Goal: Task Accomplishment & Management: Complete application form

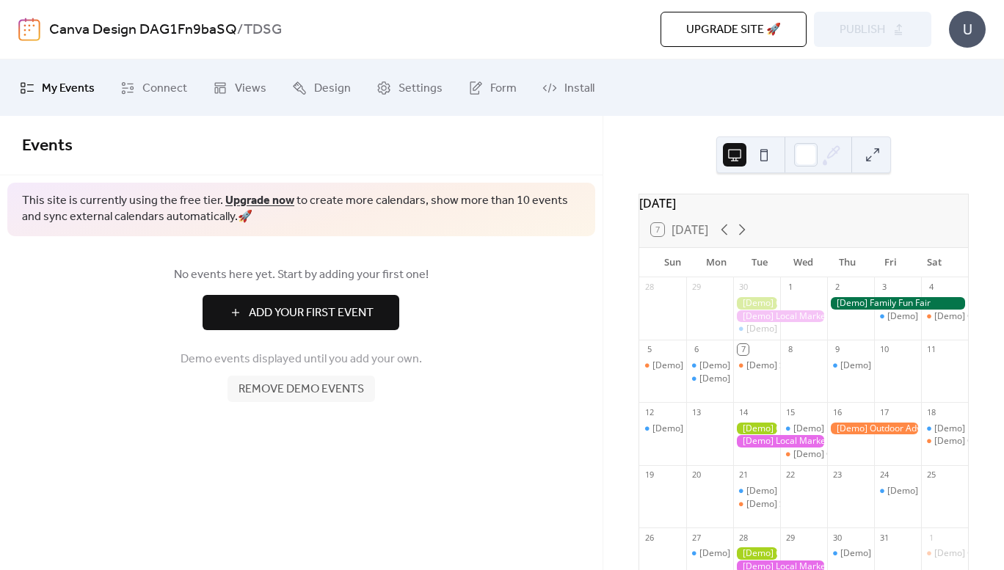
click at [323, 394] on span "Remove demo events" at bounding box center [302, 390] width 126 height 18
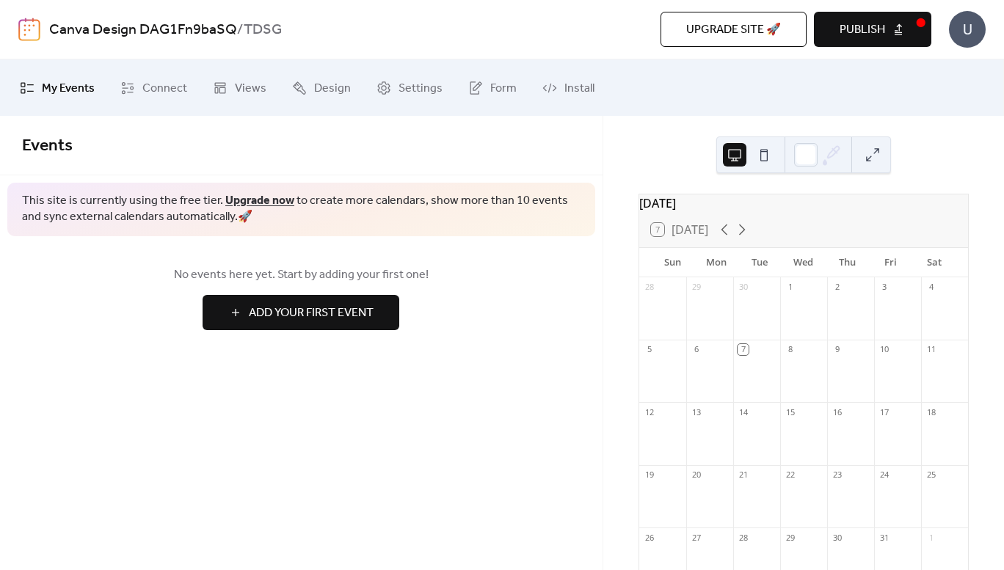
click at [364, 314] on span "Add Your First Event" at bounding box center [311, 314] width 125 height 18
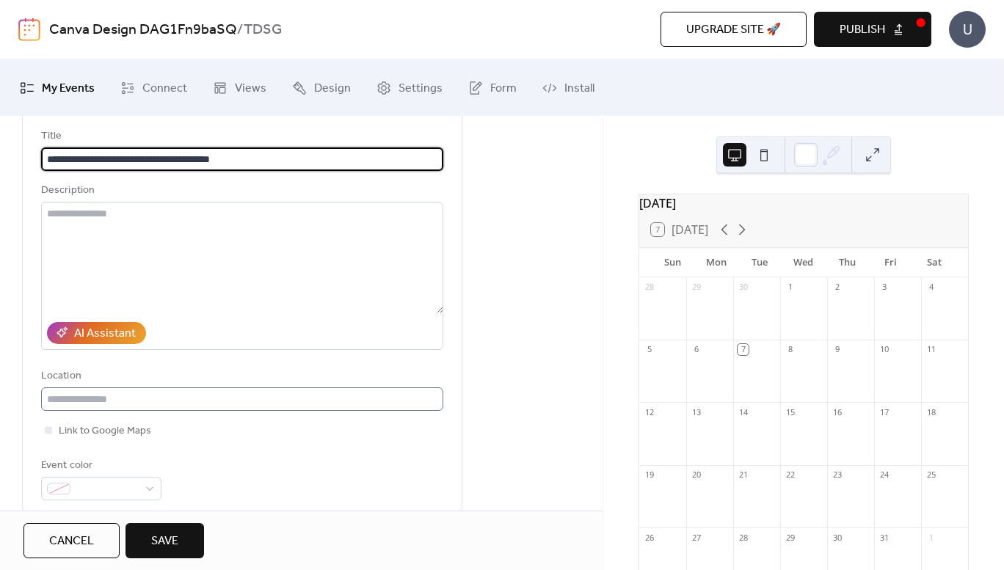
scroll to position [147, 0]
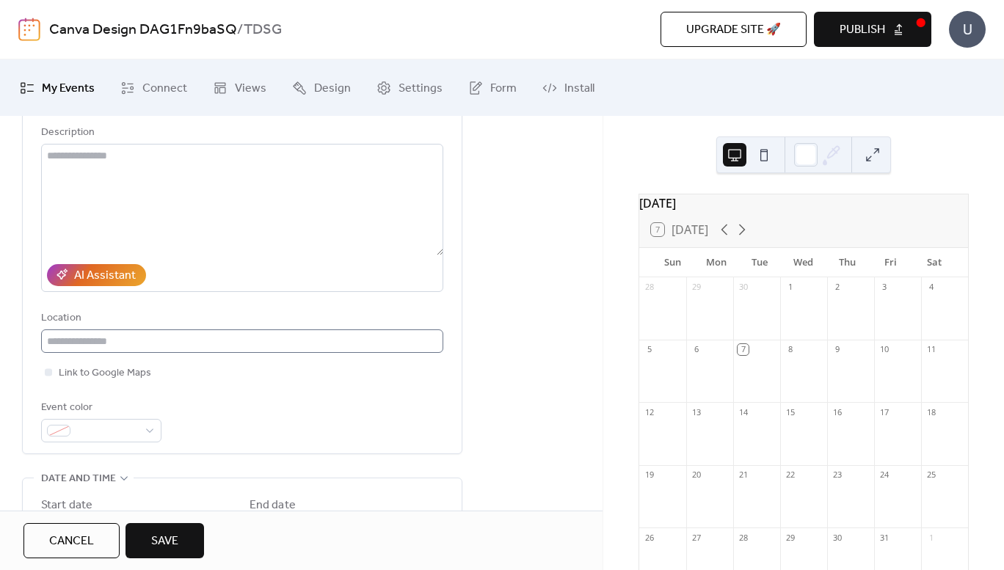
type input "**********"
click at [179, 336] on input "text" at bounding box center [242, 341] width 402 height 23
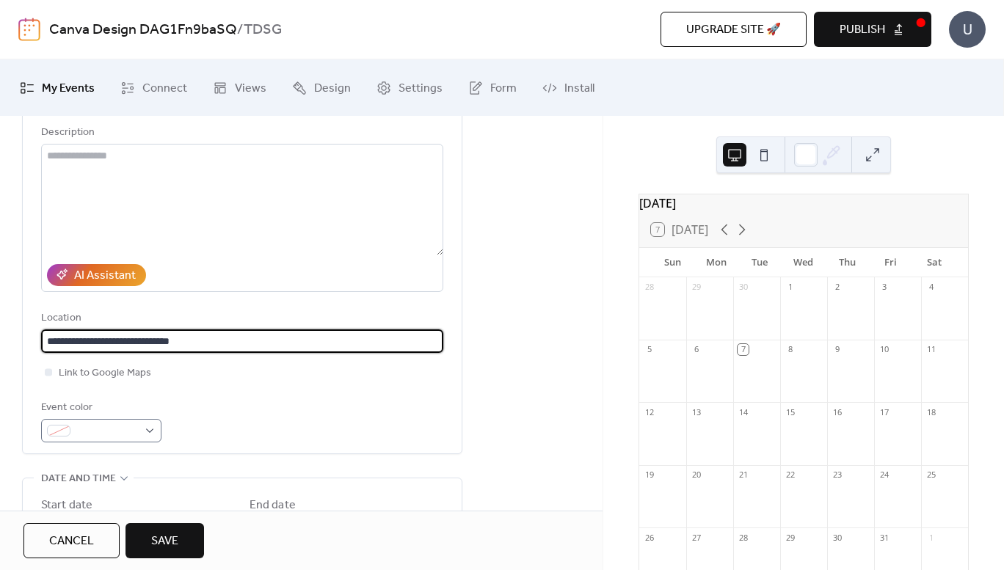
type input "**********"
click at [131, 432] on span at bounding box center [107, 432] width 62 height 18
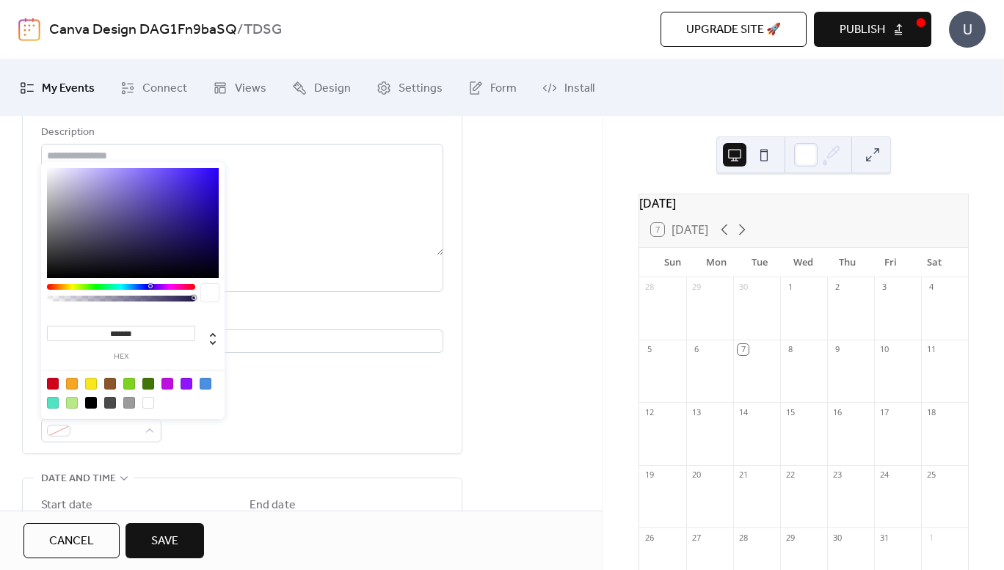
click at [112, 381] on div at bounding box center [110, 384] width 12 height 12
type input "*******"
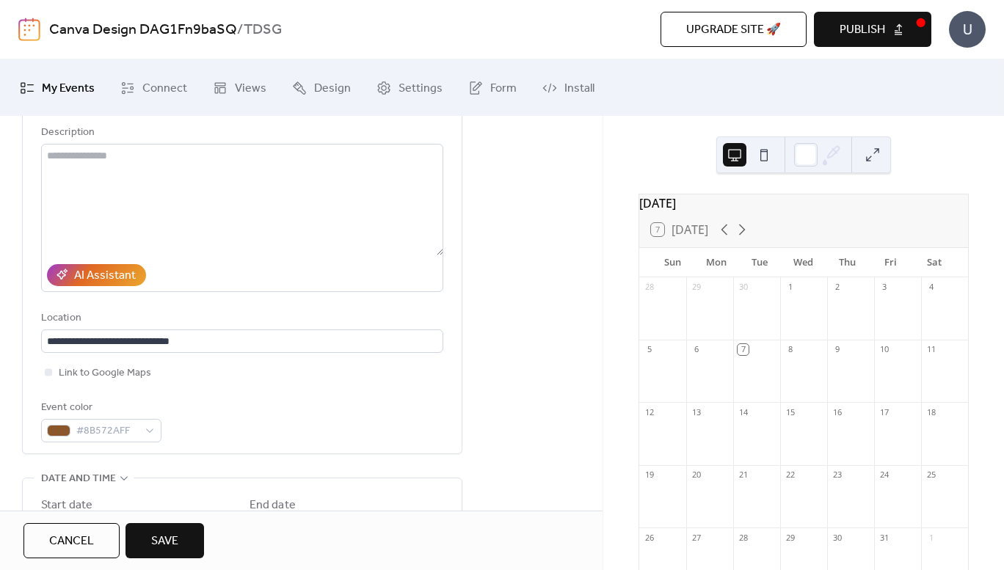
click at [17, 423] on div "**********" at bounding box center [301, 524] width 603 height 946
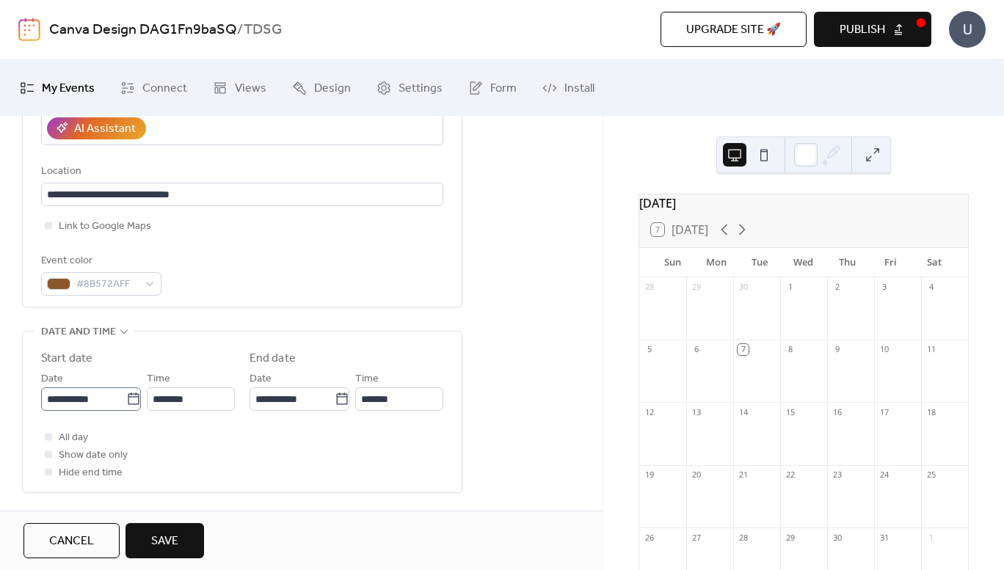
click at [128, 404] on icon at bounding box center [133, 399] width 11 height 12
click at [126, 404] on input "**********" at bounding box center [83, 399] width 85 height 23
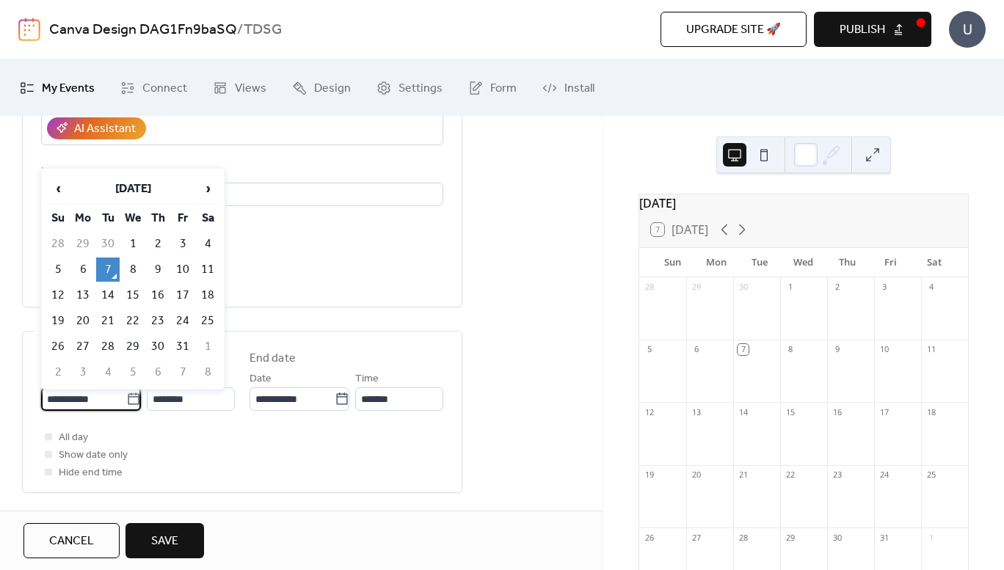
click at [156, 323] on td "23" at bounding box center [157, 321] width 23 height 24
type input "**********"
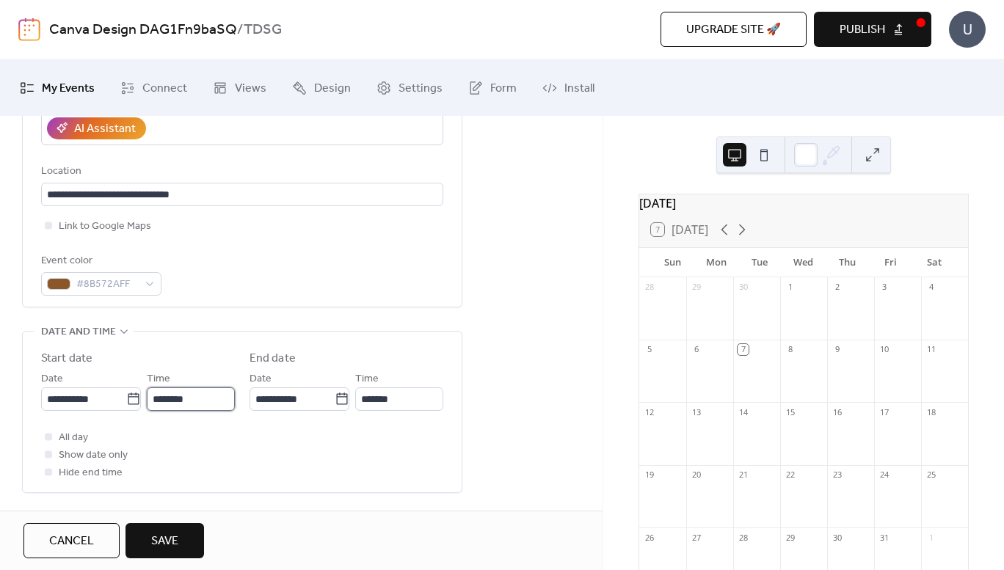
click at [205, 399] on input "********" at bounding box center [191, 399] width 88 height 23
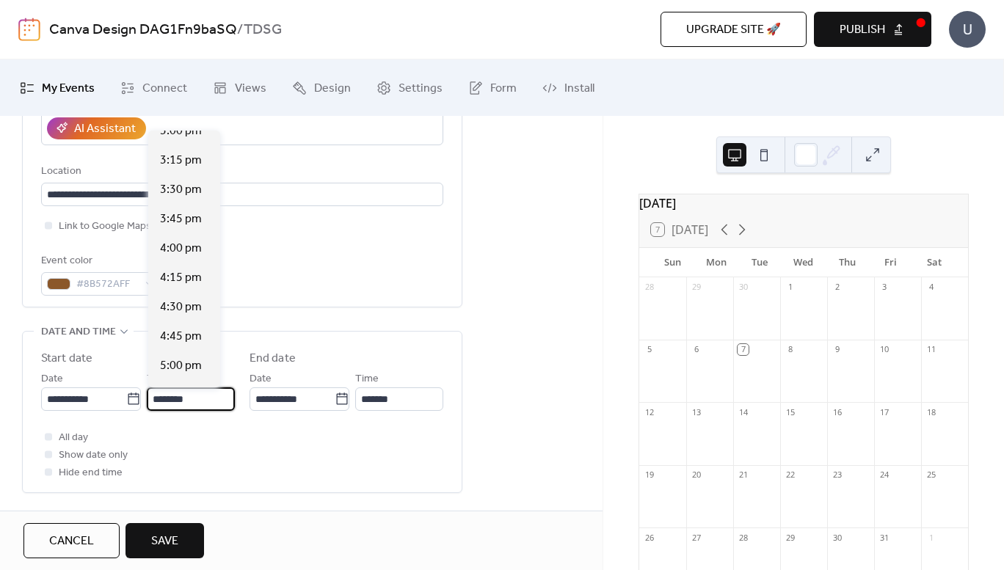
scroll to position [1997, 0]
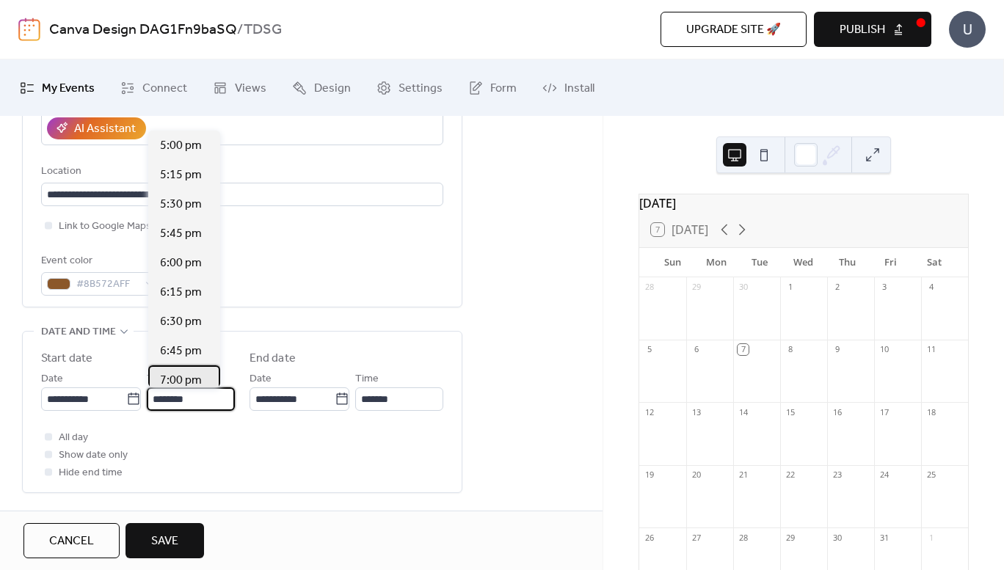
click at [173, 374] on span "7:00 pm" at bounding box center [181, 381] width 42 height 18
type input "*******"
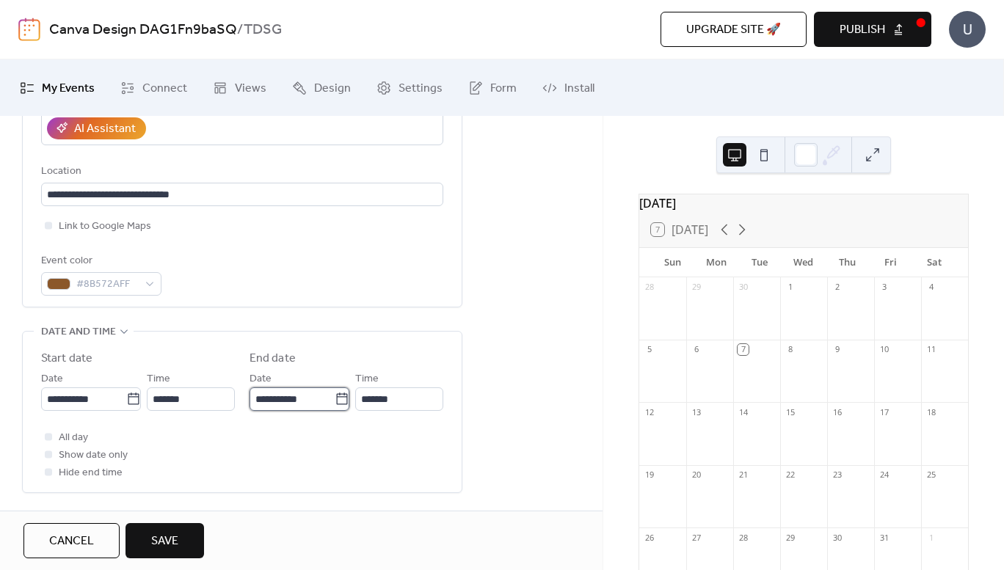
click at [316, 400] on input "**********" at bounding box center [292, 399] width 85 height 23
click at [373, 395] on input "*******" at bounding box center [399, 399] width 88 height 23
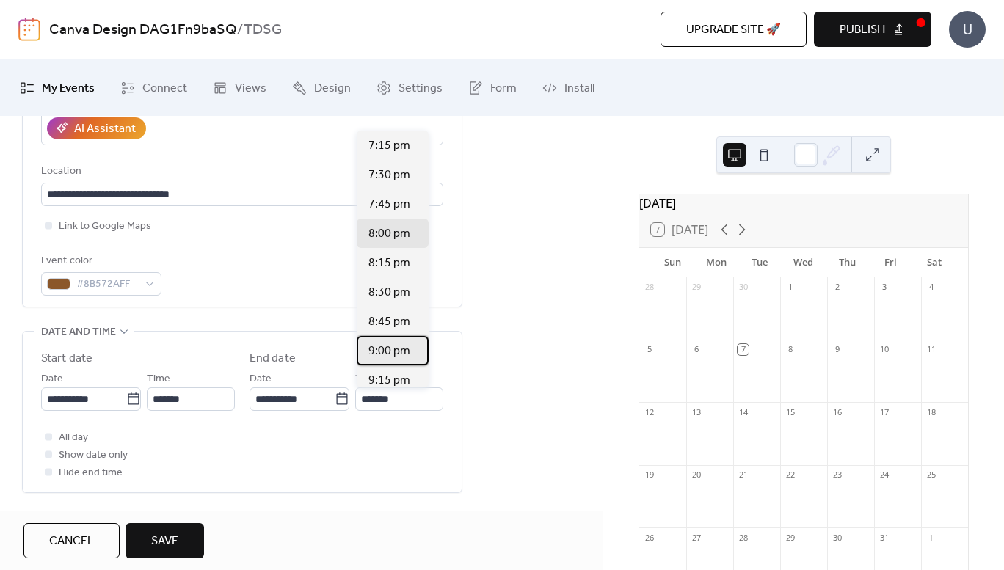
click at [402, 351] on span "9:00 pm" at bounding box center [390, 352] width 42 height 18
type input "*******"
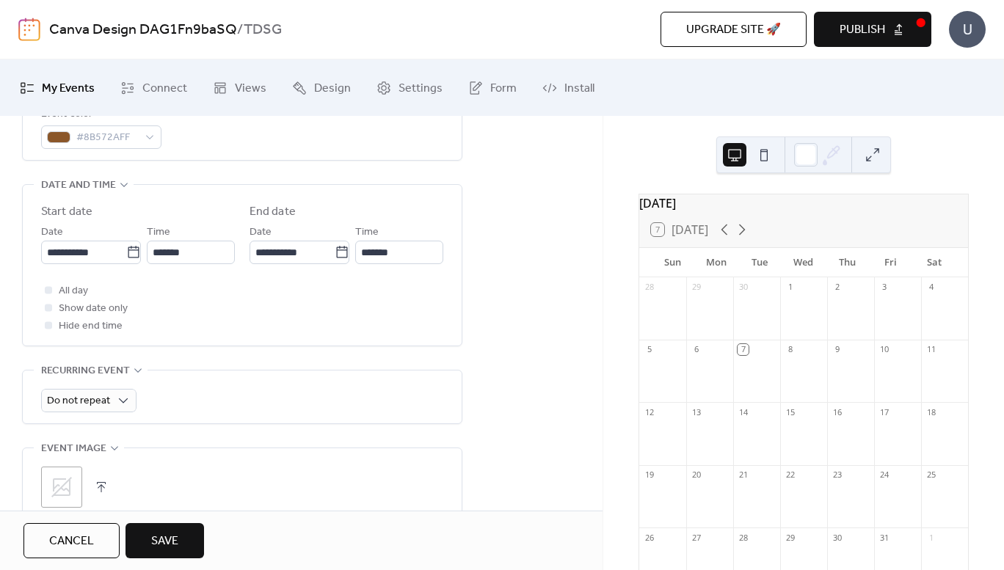
scroll to position [514, 0]
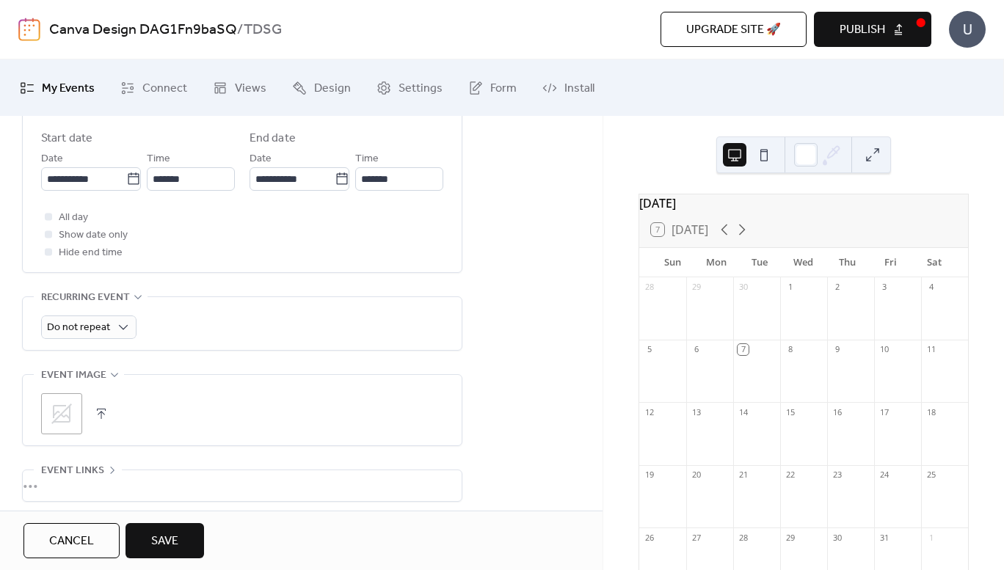
click at [64, 418] on icon at bounding box center [61, 413] width 23 height 23
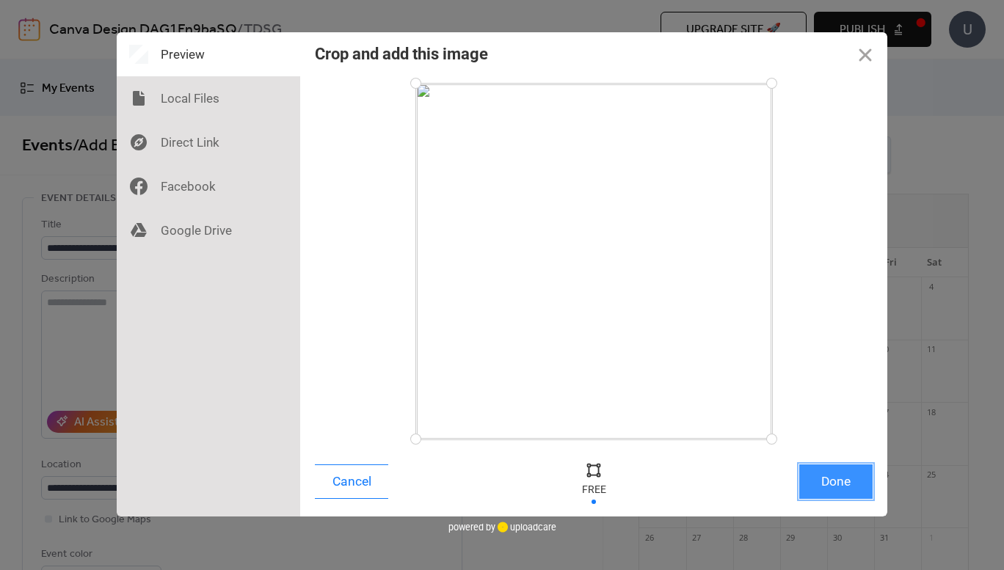
click at [850, 486] on button "Done" at bounding box center [835, 482] width 73 height 35
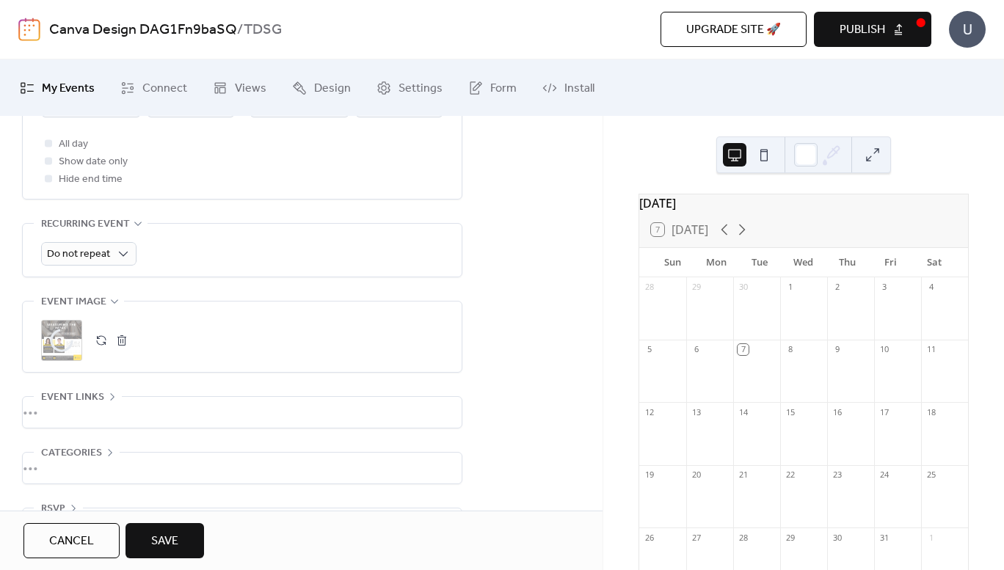
scroll to position [634, 0]
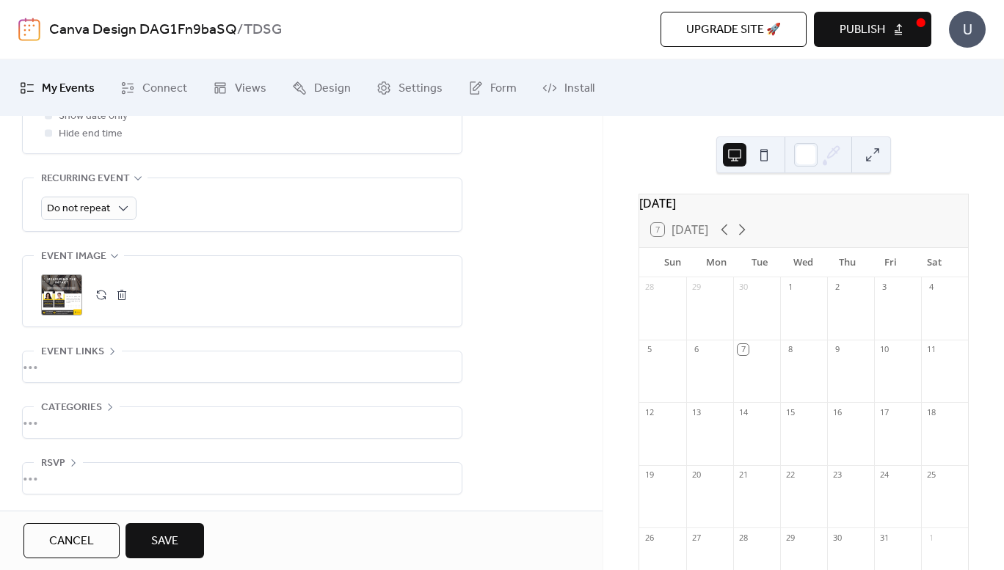
click at [62, 461] on span "RSVP" at bounding box center [53, 464] width 24 height 18
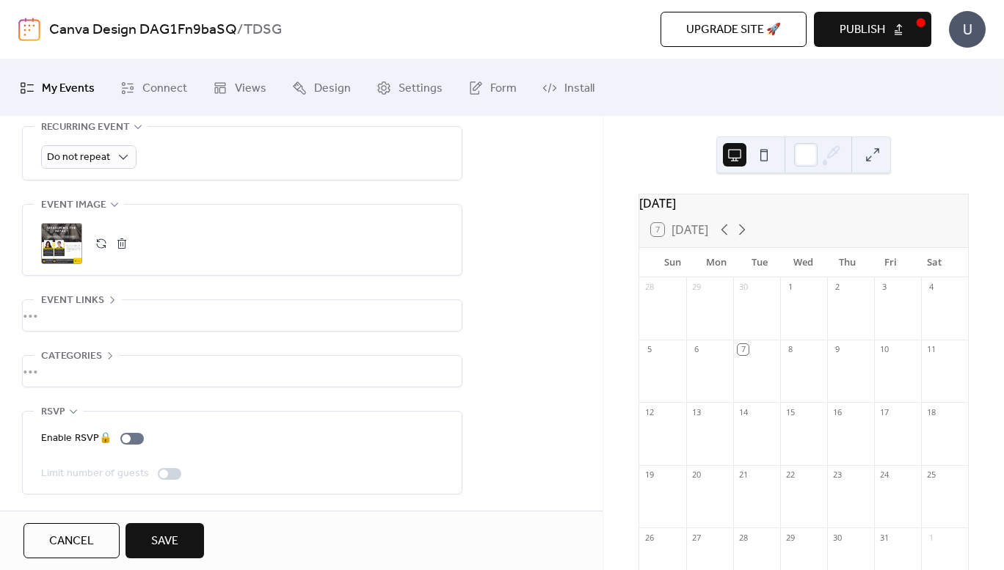
click at [76, 357] on div "•••" at bounding box center [242, 371] width 439 height 31
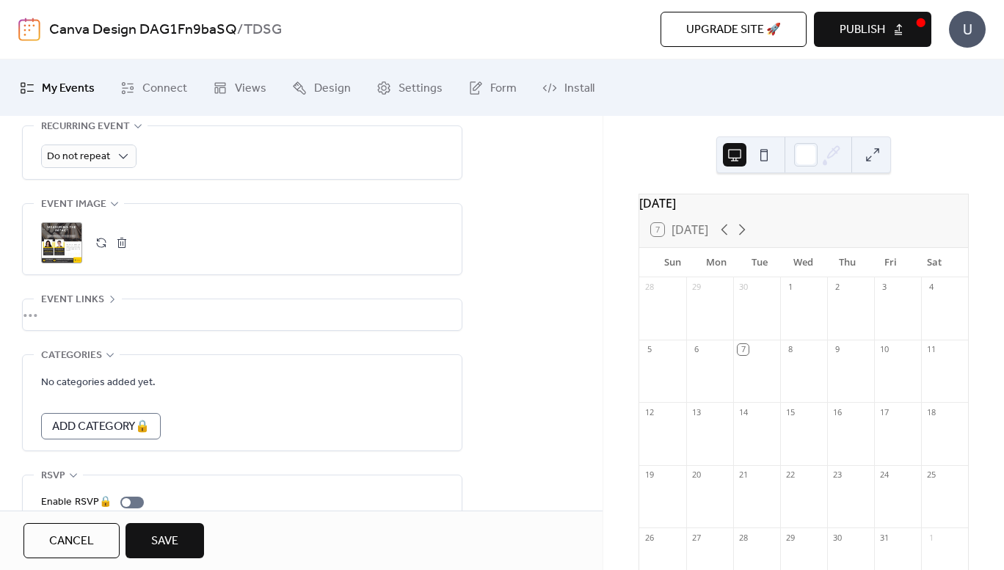
click at [85, 314] on div "•••" at bounding box center [242, 315] width 439 height 31
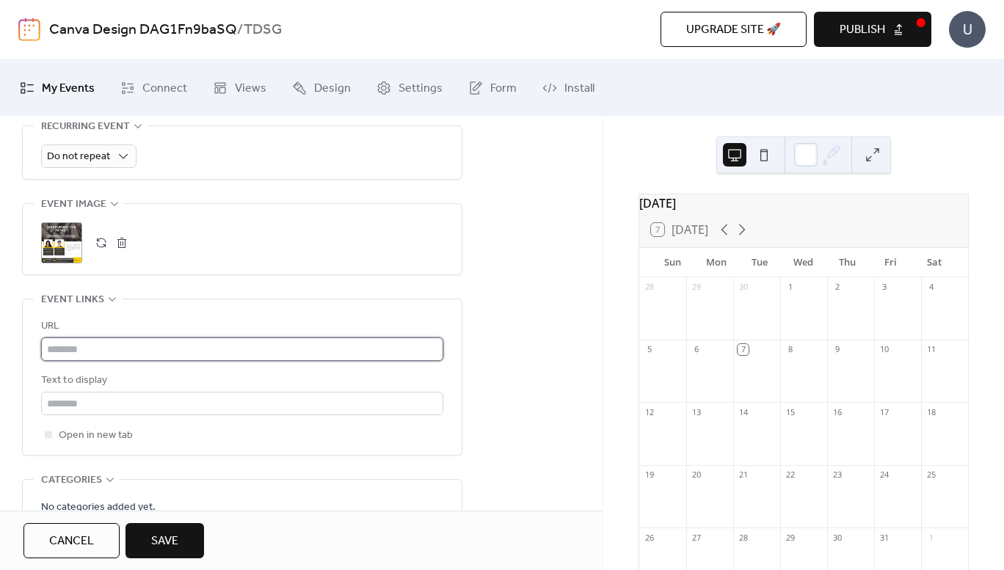
click at [134, 349] on input "text" at bounding box center [242, 349] width 402 height 23
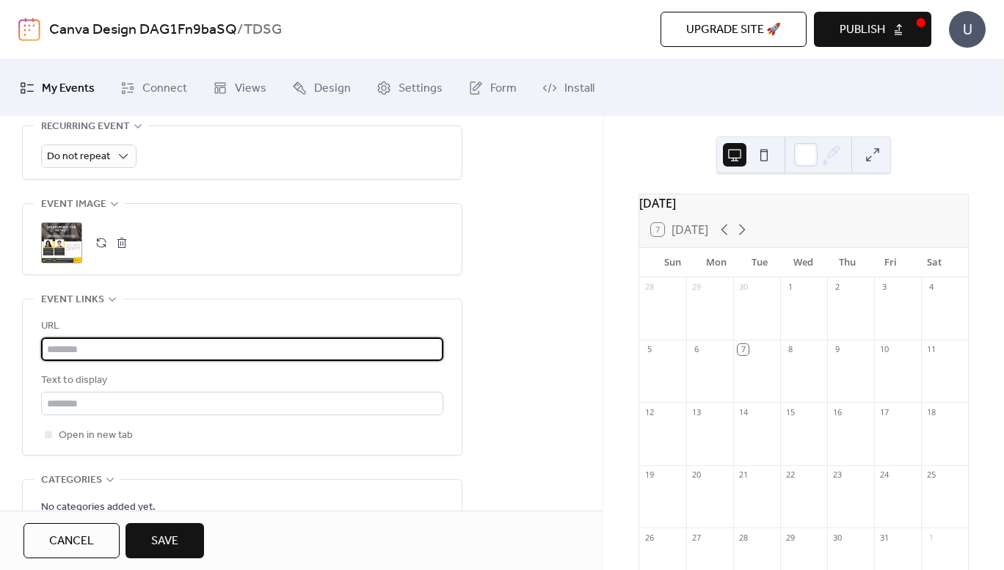
paste input "**********"
type input "**********"
click at [174, 404] on input "text" at bounding box center [242, 403] width 402 height 23
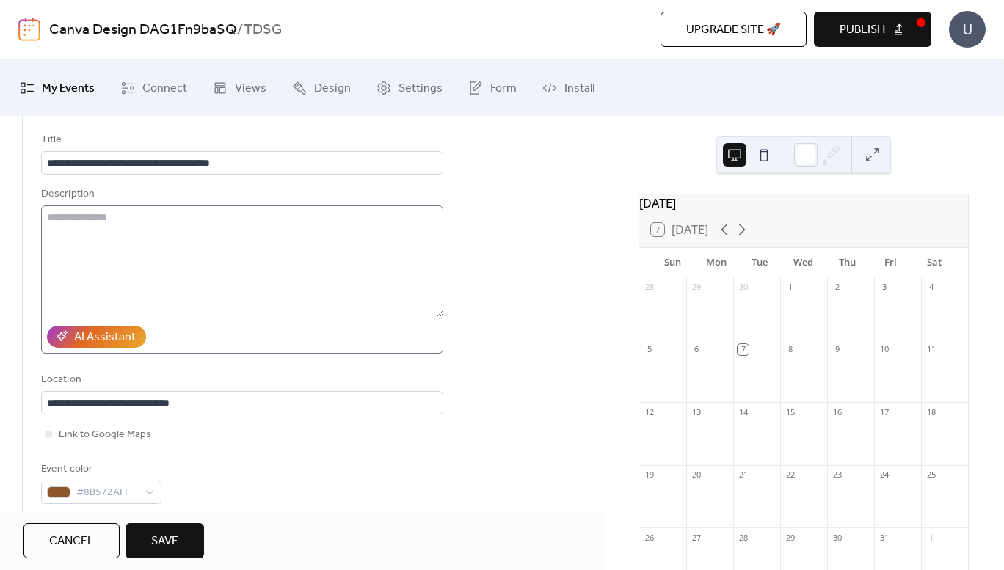
scroll to position [24, 0]
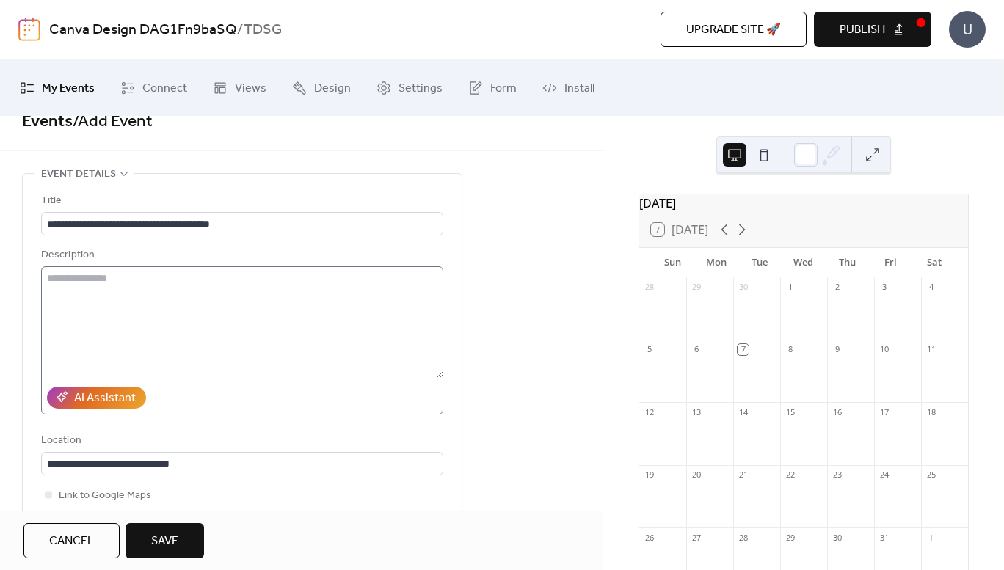
type input "**********"
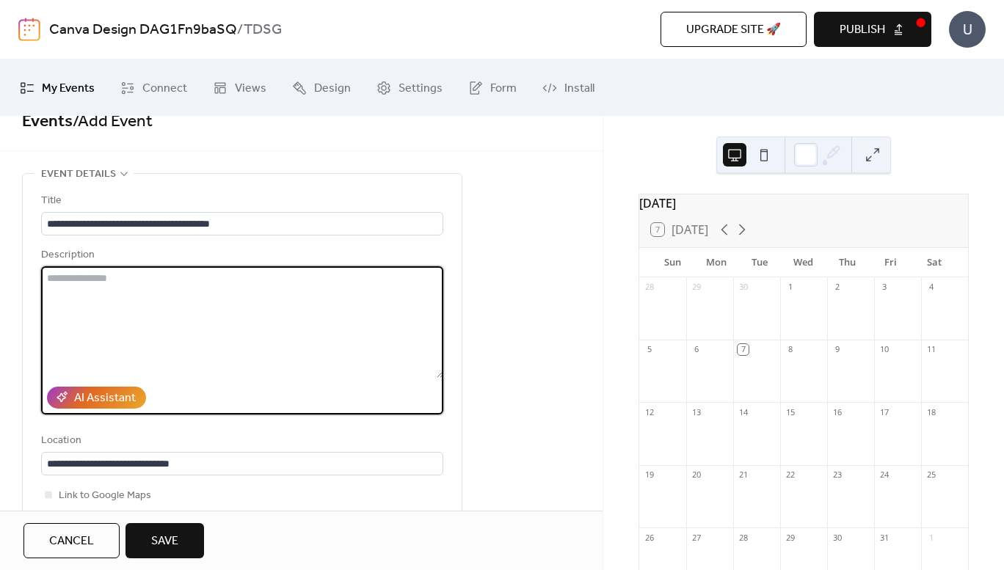
click at [128, 292] on textarea at bounding box center [242, 322] width 402 height 112
paste textarea "**********"
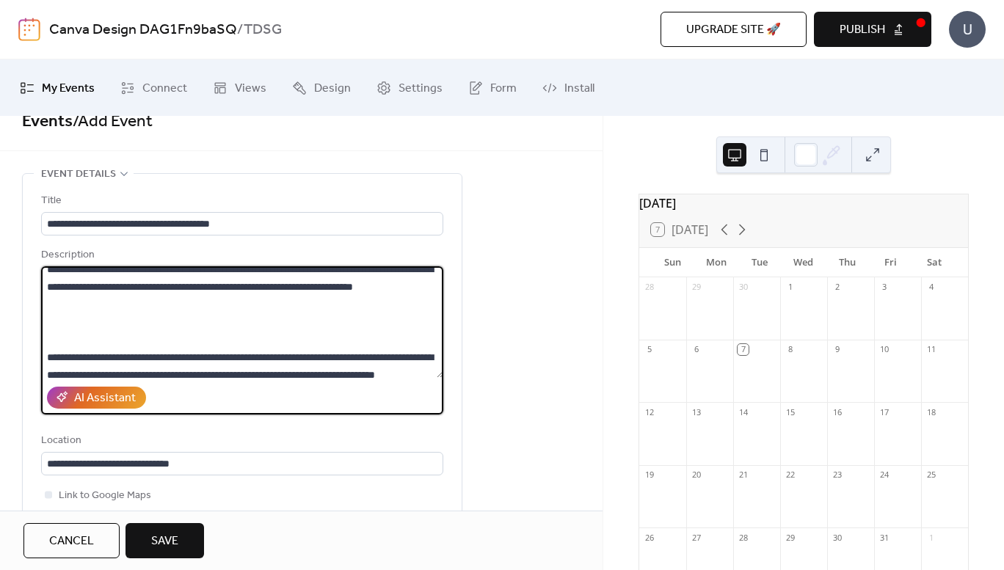
scroll to position [147, 0]
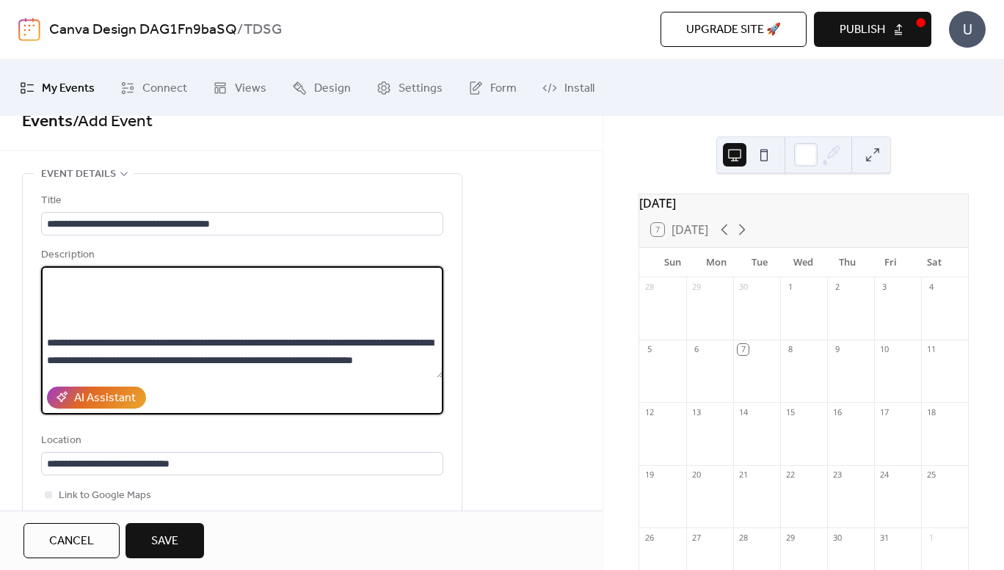
click at [78, 335] on textarea at bounding box center [242, 322] width 402 height 112
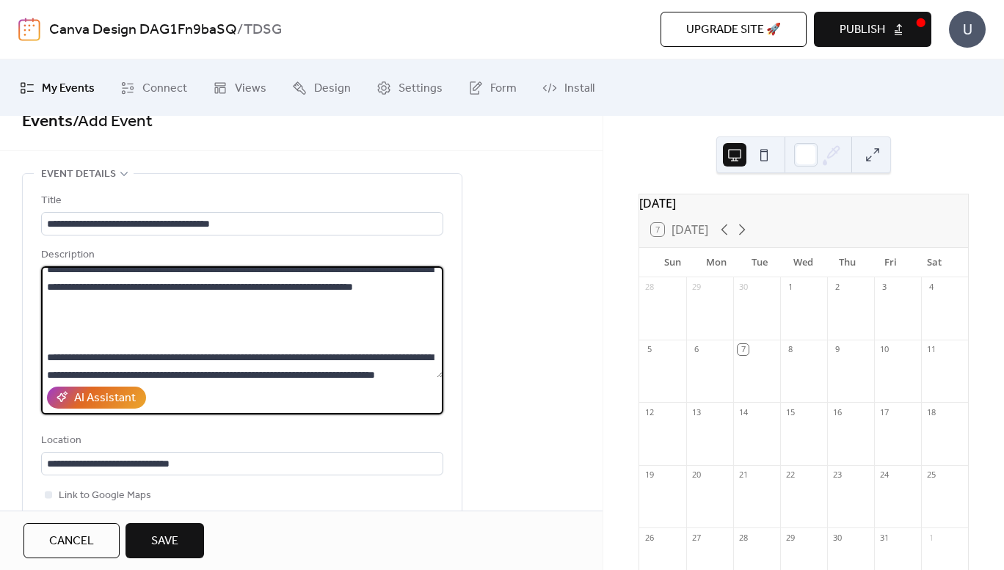
scroll to position [206, 0]
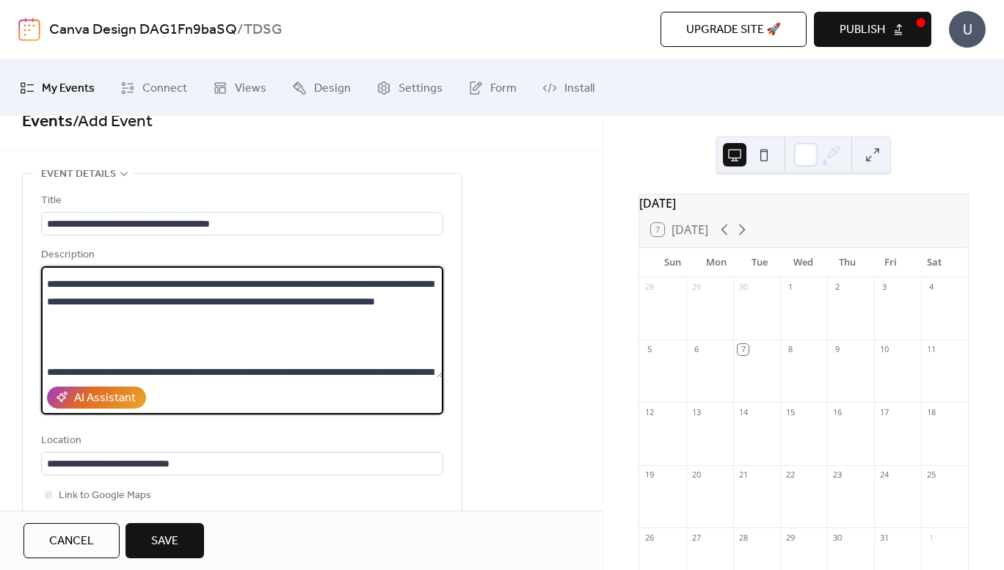
click at [157, 299] on textarea at bounding box center [242, 322] width 402 height 112
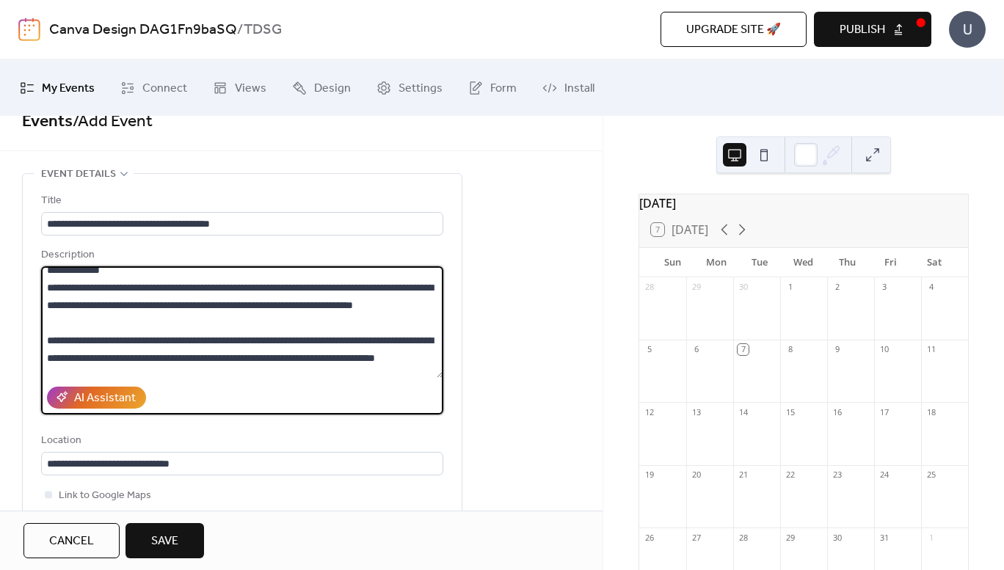
scroll to position [97, 0]
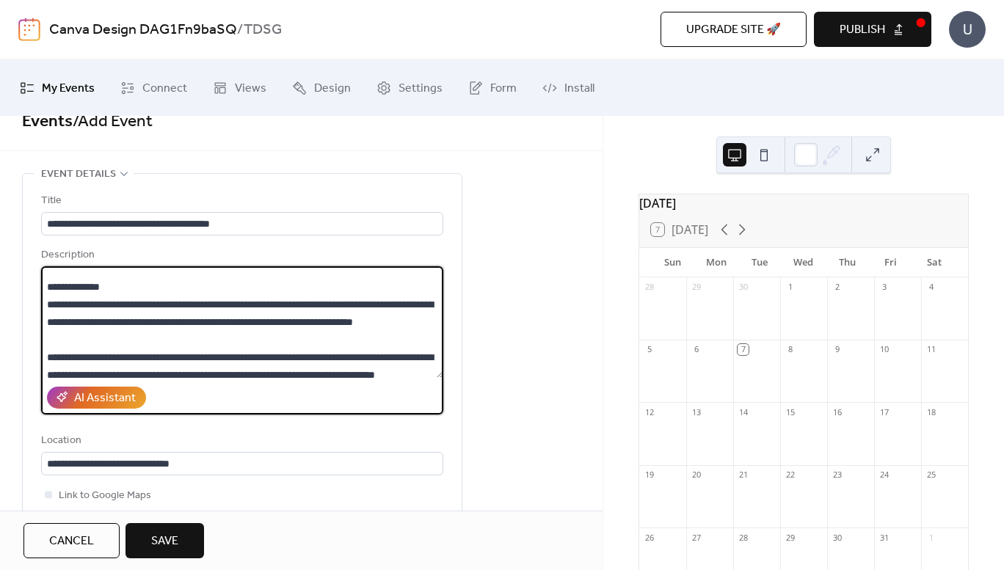
click at [48, 319] on textarea at bounding box center [242, 322] width 402 height 112
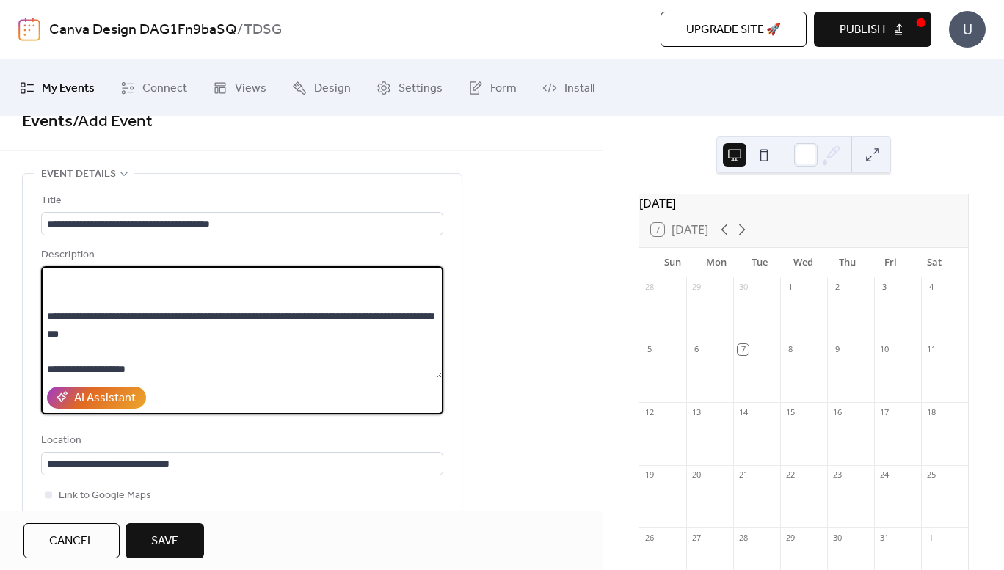
scroll to position [244, 0]
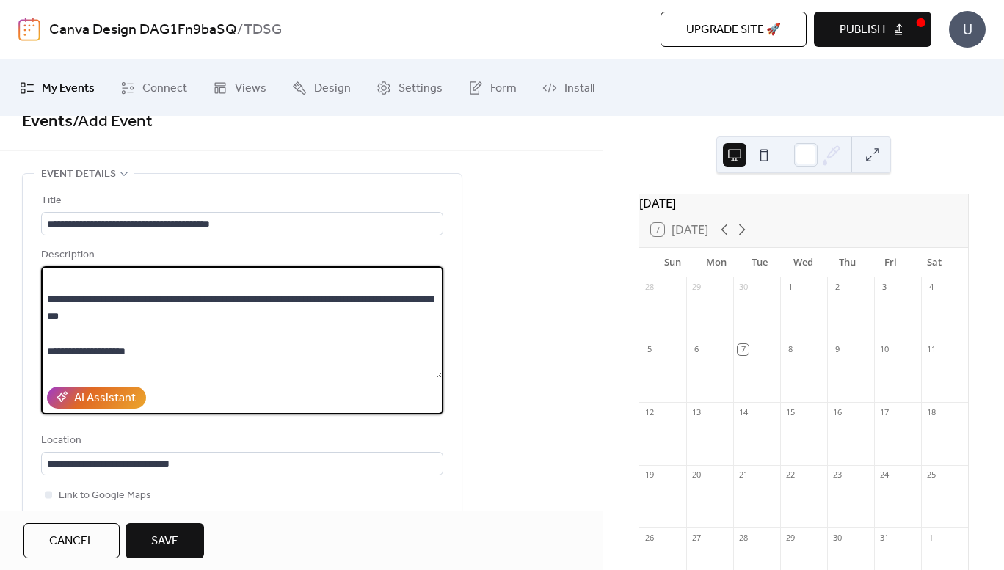
click at [98, 330] on textarea at bounding box center [242, 322] width 402 height 112
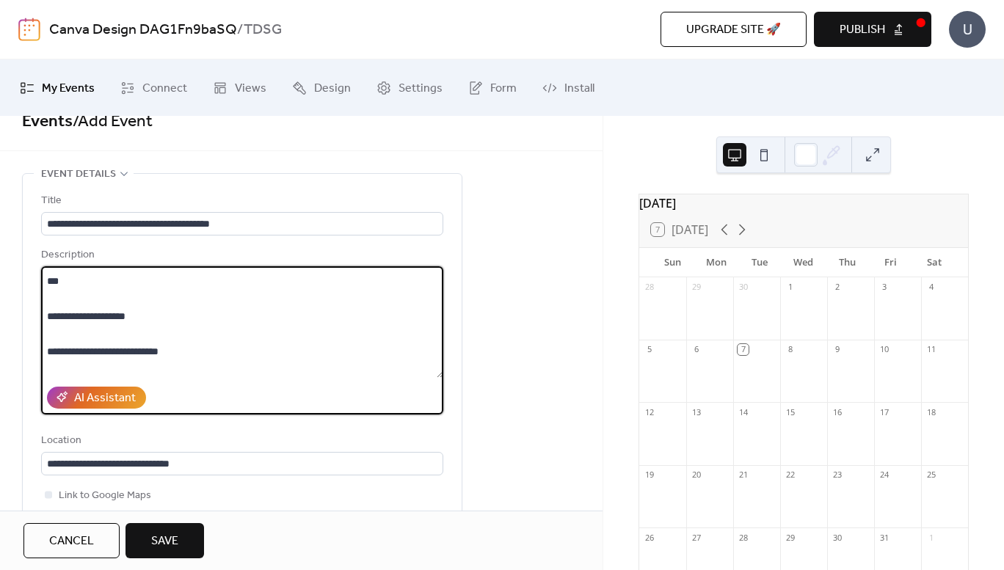
click at [84, 317] on textarea at bounding box center [242, 322] width 402 height 112
drag, startPoint x: 84, startPoint y: 313, endPoint x: 49, endPoint y: 317, distance: 35.5
click at [49, 317] on textarea at bounding box center [242, 322] width 402 height 112
click at [88, 327] on textarea at bounding box center [242, 322] width 402 height 112
click at [84, 315] on textarea at bounding box center [242, 322] width 402 height 112
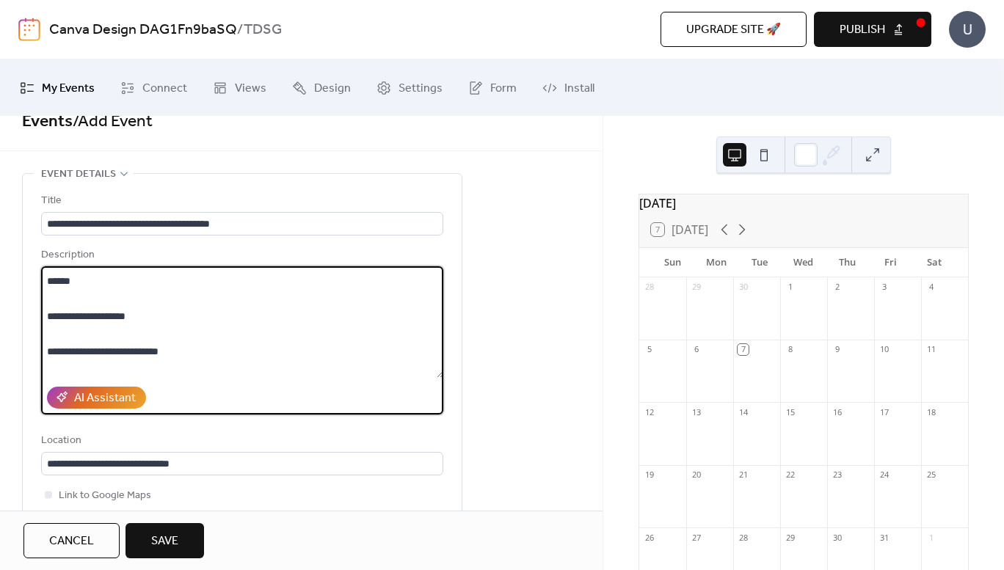
scroll to position [317, 0]
click at [76, 309] on textarea at bounding box center [242, 322] width 402 height 112
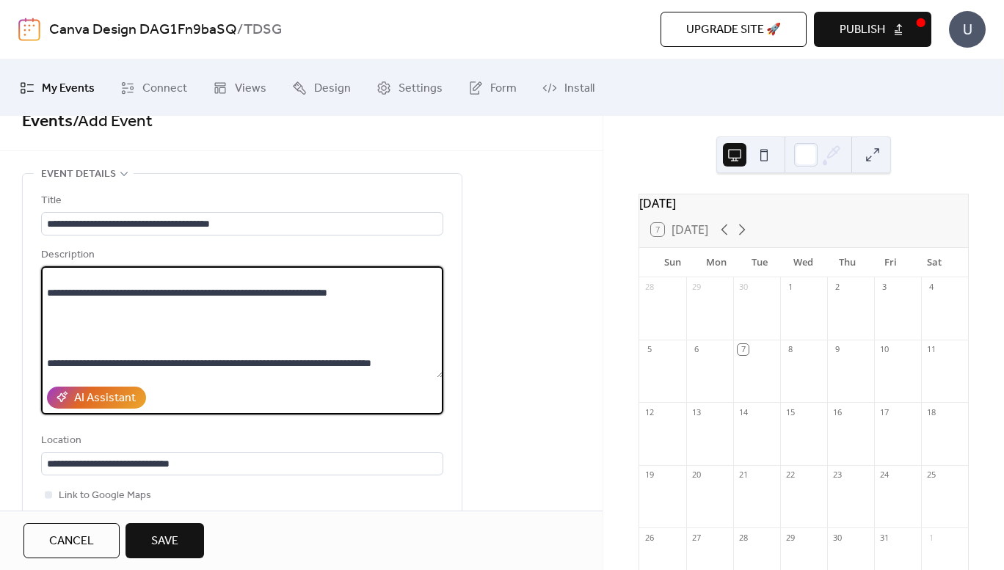
click at [87, 328] on textarea at bounding box center [242, 322] width 402 height 112
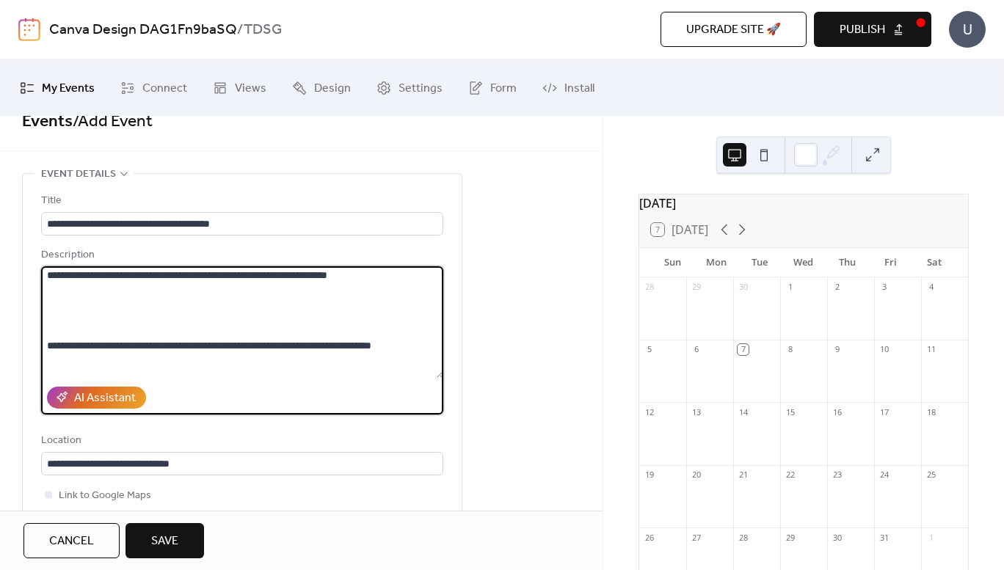
scroll to position [302, 0]
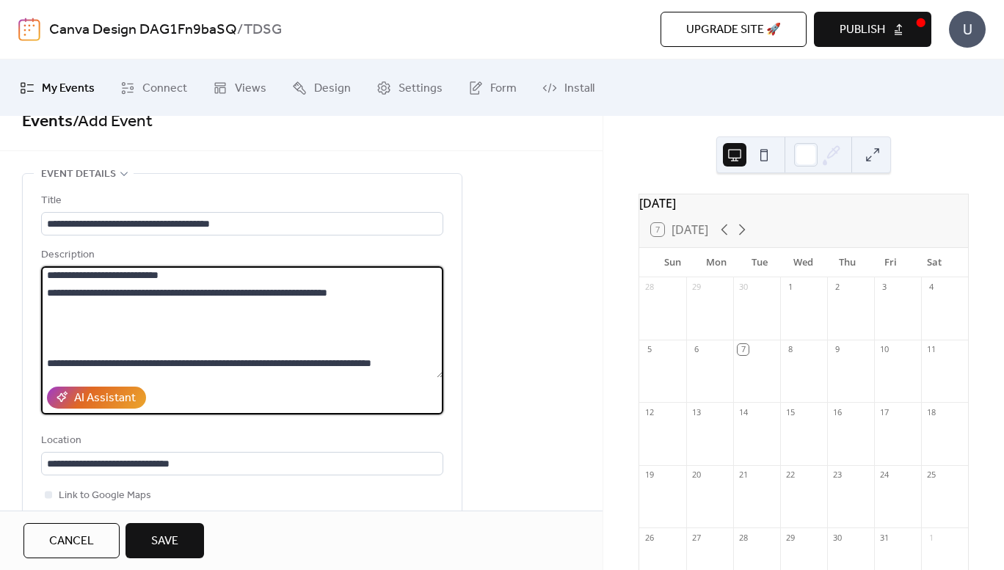
click at [47, 345] on textarea at bounding box center [242, 322] width 402 height 112
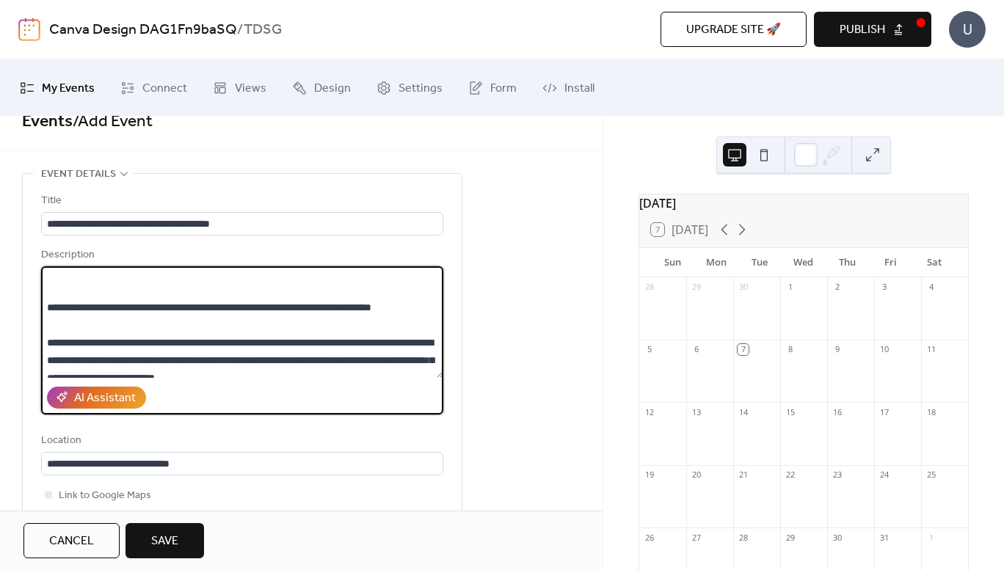
scroll to position [376, 0]
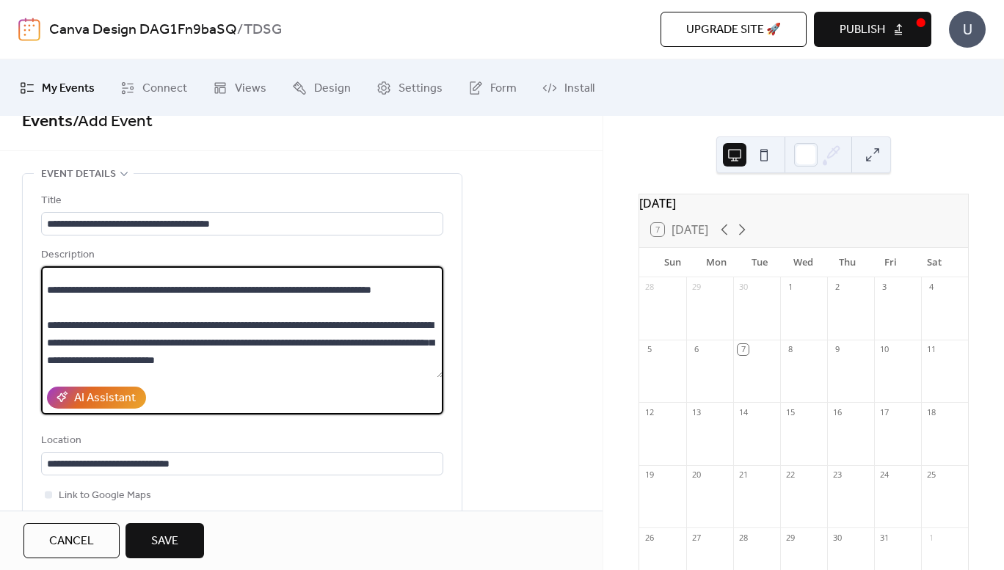
click at [78, 320] on textarea at bounding box center [242, 322] width 402 height 112
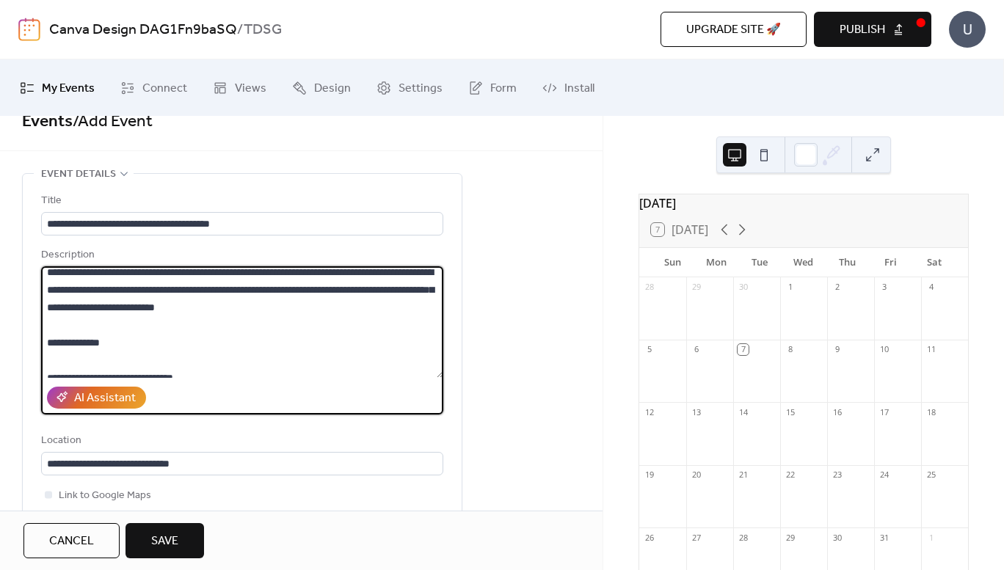
scroll to position [358, 0]
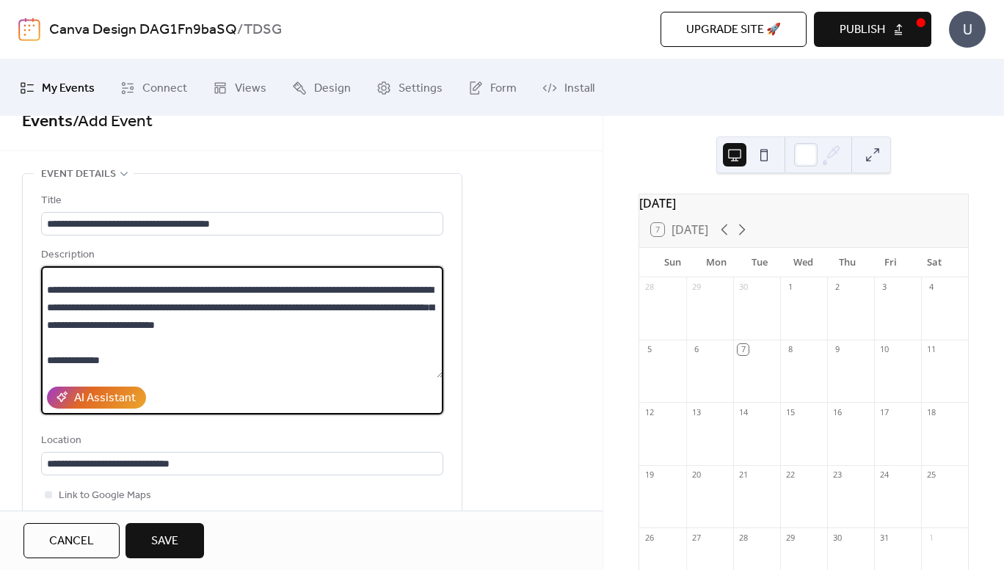
click at [49, 308] on textarea at bounding box center [242, 322] width 402 height 112
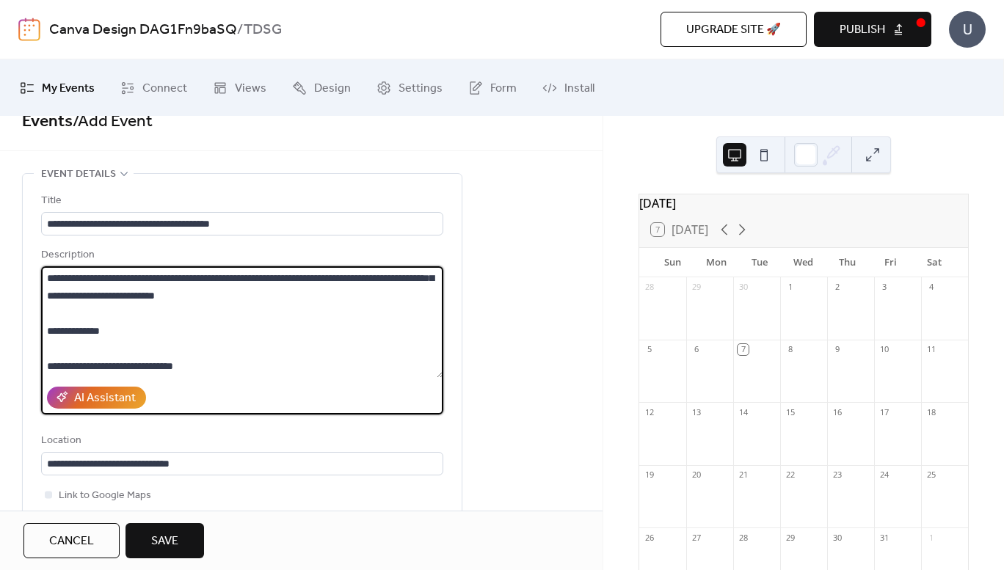
drag, startPoint x: 282, startPoint y: 282, endPoint x: 66, endPoint y: 287, distance: 215.9
click at [66, 287] on textarea at bounding box center [242, 322] width 402 height 112
click at [68, 344] on textarea at bounding box center [242, 322] width 402 height 112
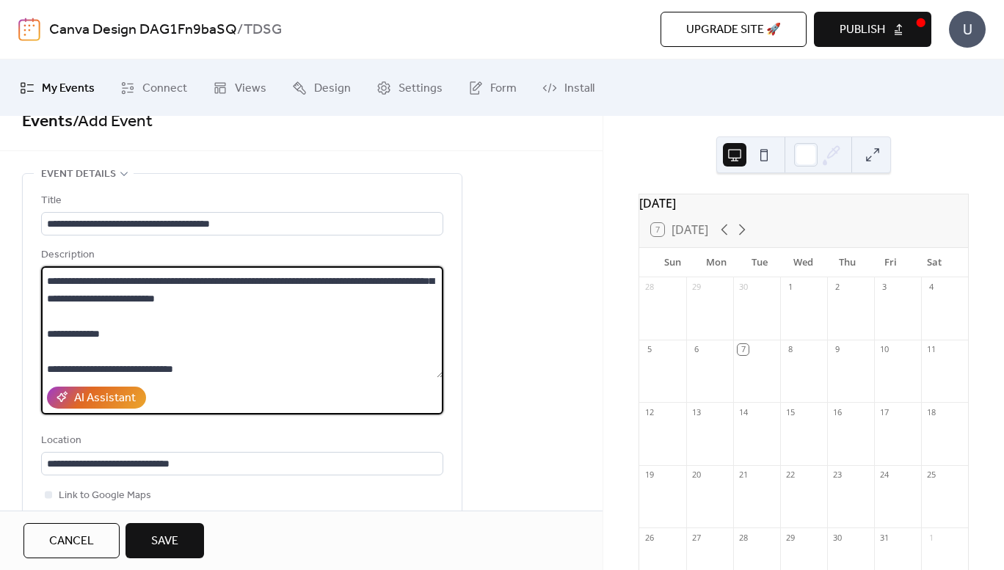
click at [208, 366] on textarea at bounding box center [242, 322] width 402 height 112
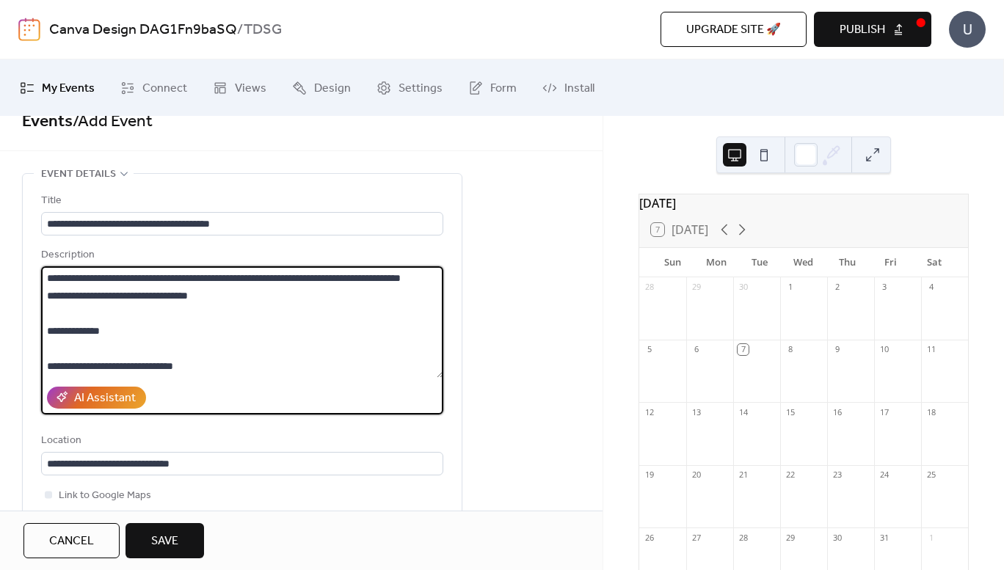
click at [418, 311] on textarea at bounding box center [242, 322] width 402 height 112
type textarea "**********"
drag, startPoint x: 166, startPoint y: 543, endPoint x: 170, endPoint y: 534, distance: 9.5
click at [167, 543] on span "Save" at bounding box center [164, 542] width 27 height 18
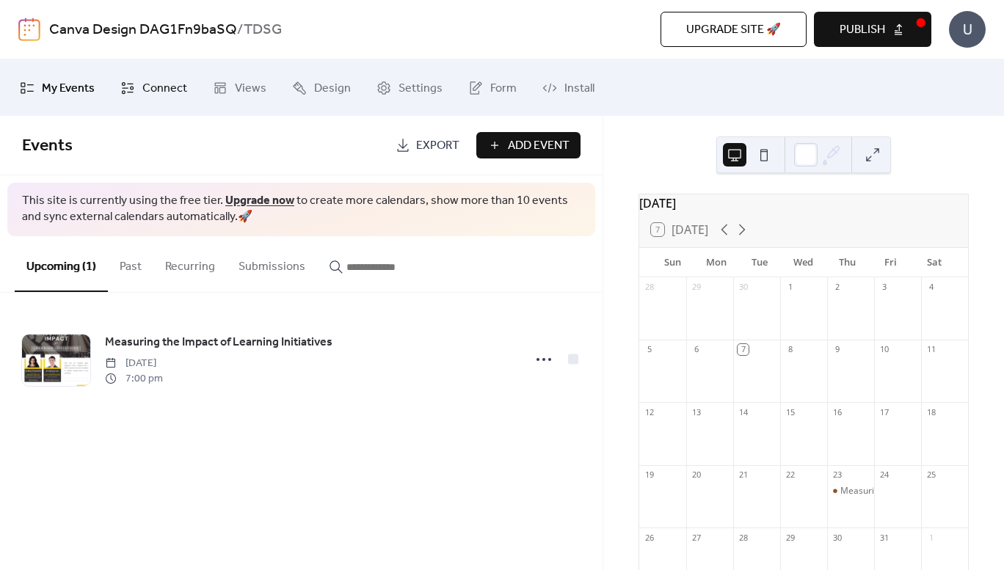
click at [164, 84] on span "Connect" at bounding box center [164, 88] width 45 height 23
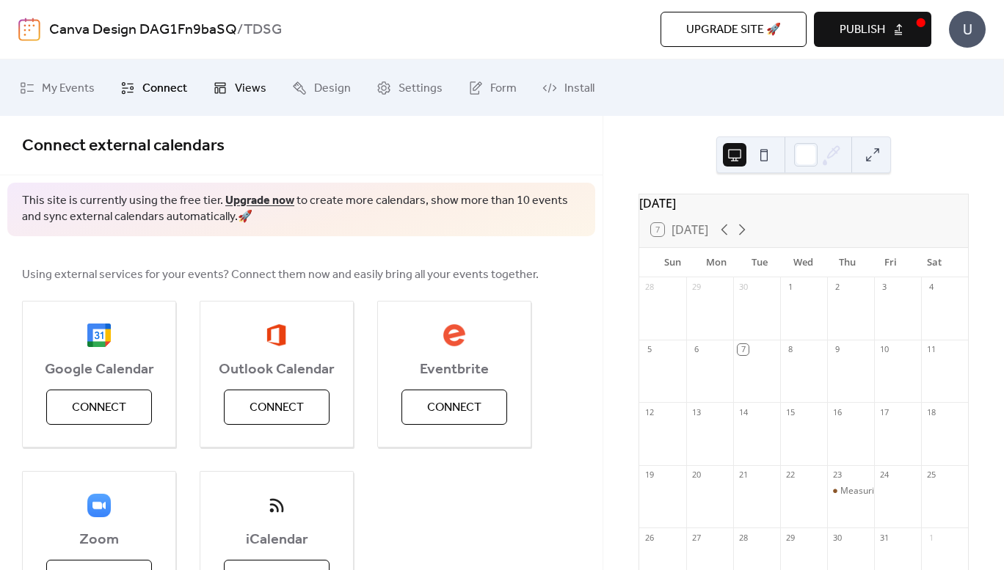
click at [239, 85] on span "Views" at bounding box center [251, 88] width 32 height 23
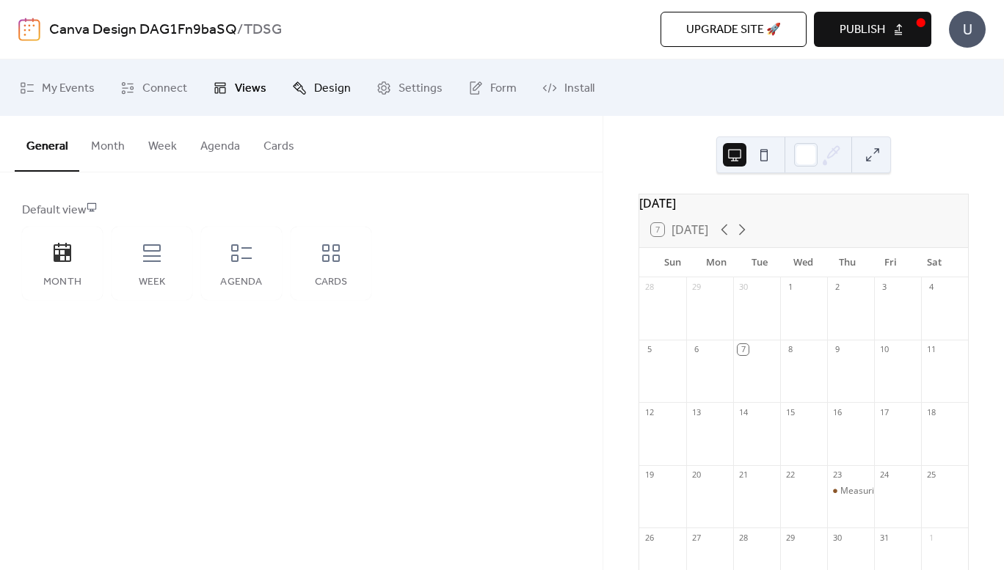
click at [323, 92] on span "Design" at bounding box center [332, 88] width 37 height 23
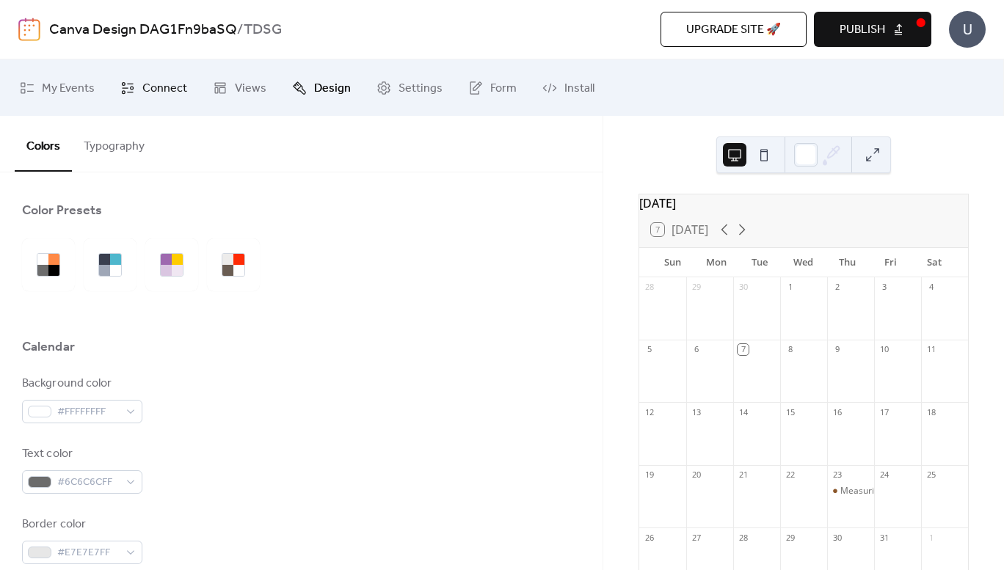
click at [161, 85] on span "Connect" at bounding box center [164, 88] width 45 height 23
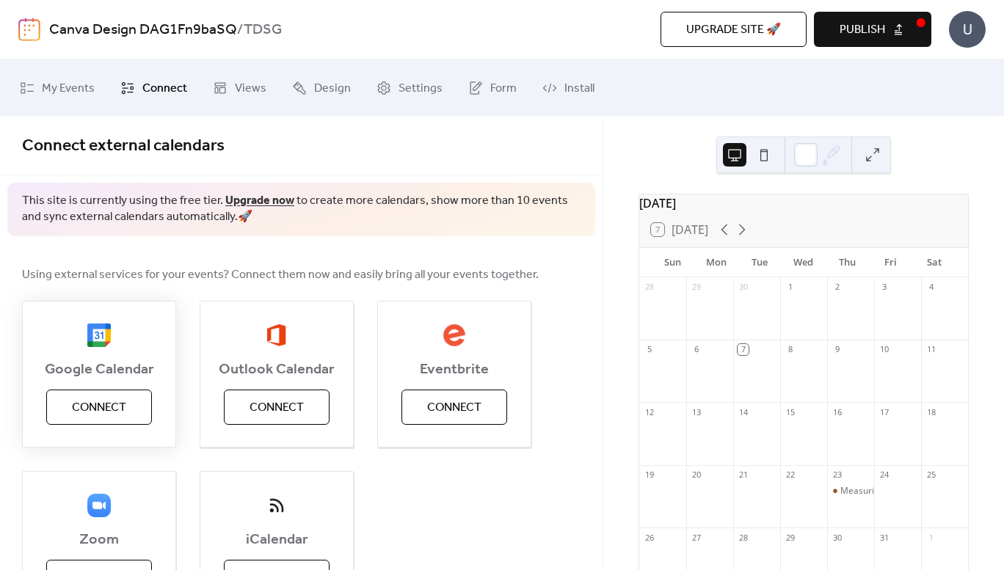
click at [95, 409] on span "Connect" at bounding box center [99, 408] width 54 height 18
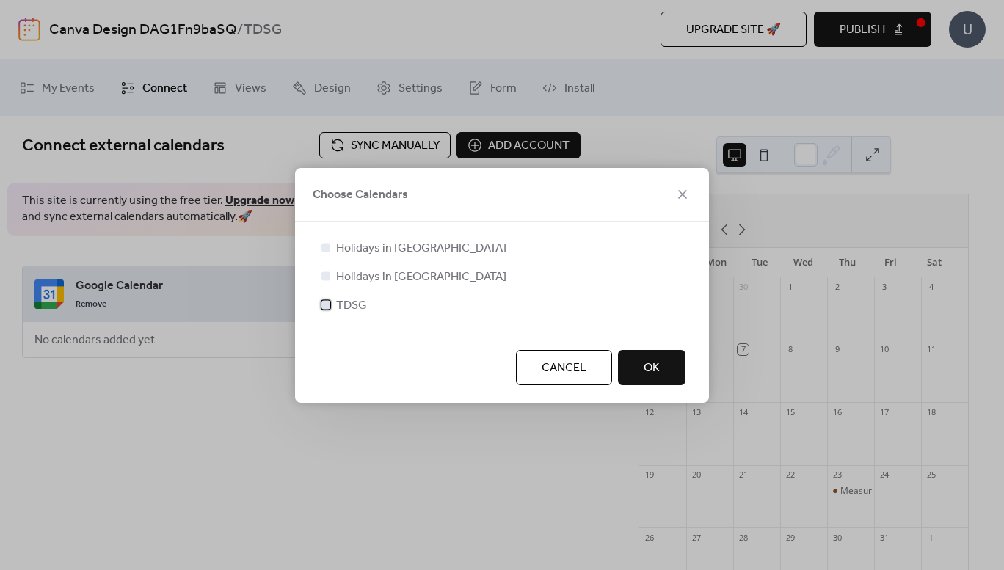
click at [335, 308] on label "TDSG" at bounding box center [343, 306] width 48 height 18
click at [670, 369] on button "OK" at bounding box center [652, 367] width 68 height 35
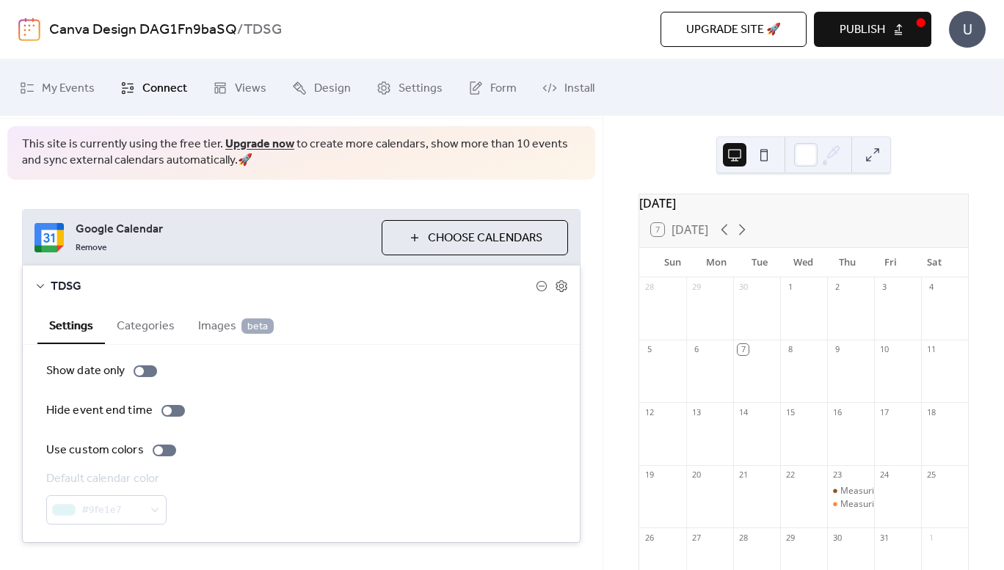
scroll to position [73, 0]
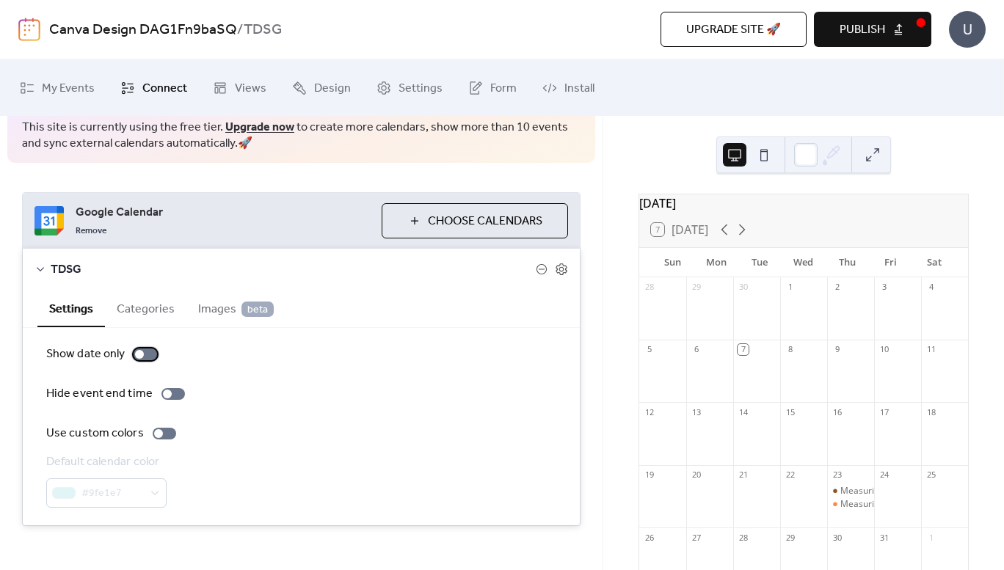
click at [139, 352] on div at bounding box center [139, 354] width 9 height 9
click at [142, 359] on div at bounding box center [145, 355] width 23 height 12
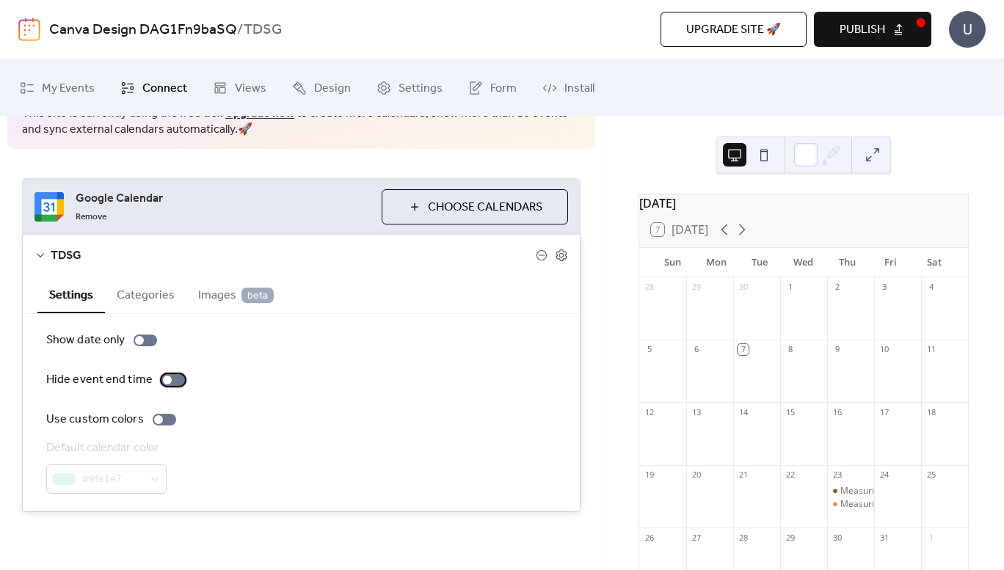
click at [172, 380] on div at bounding box center [173, 380] width 23 height 12
click at [175, 380] on div at bounding box center [179, 380] width 9 height 9
click at [172, 380] on div at bounding box center [173, 380] width 23 height 12
click at [175, 380] on div at bounding box center [179, 380] width 9 height 9
click at [143, 292] on button "Categories" at bounding box center [145, 294] width 81 height 36
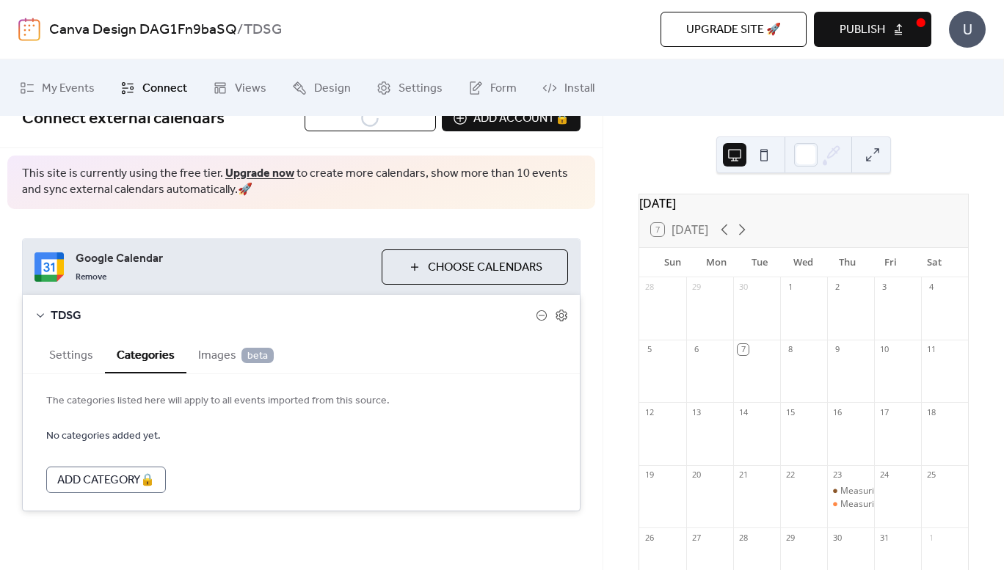
scroll to position [26, 0]
click at [213, 356] on span "Images beta" at bounding box center [236, 357] width 76 height 18
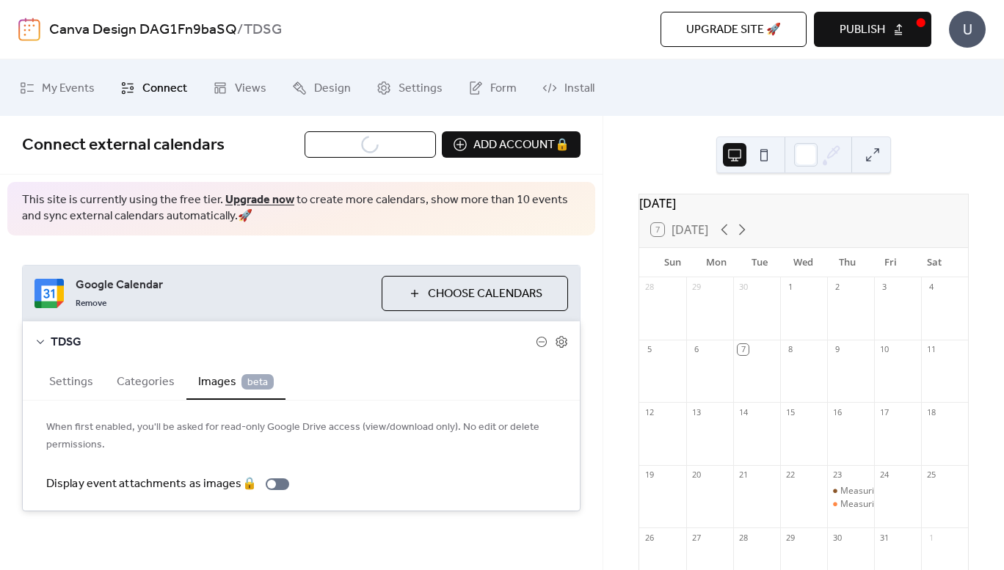
scroll to position [0, 0]
click at [85, 374] on button "Settings" at bounding box center [71, 381] width 68 height 36
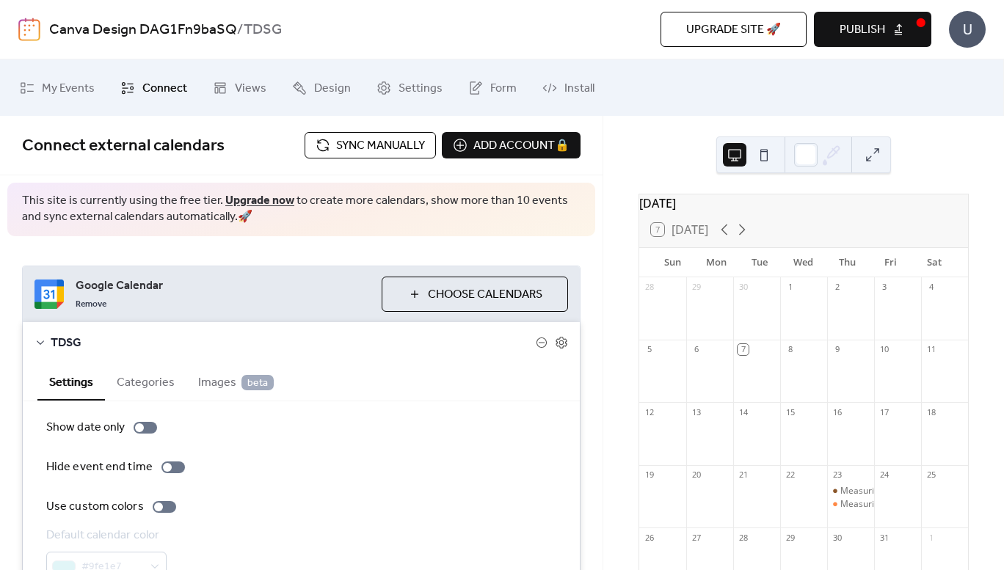
click at [438, 301] on span "Choose Calendars" at bounding box center [485, 295] width 115 height 18
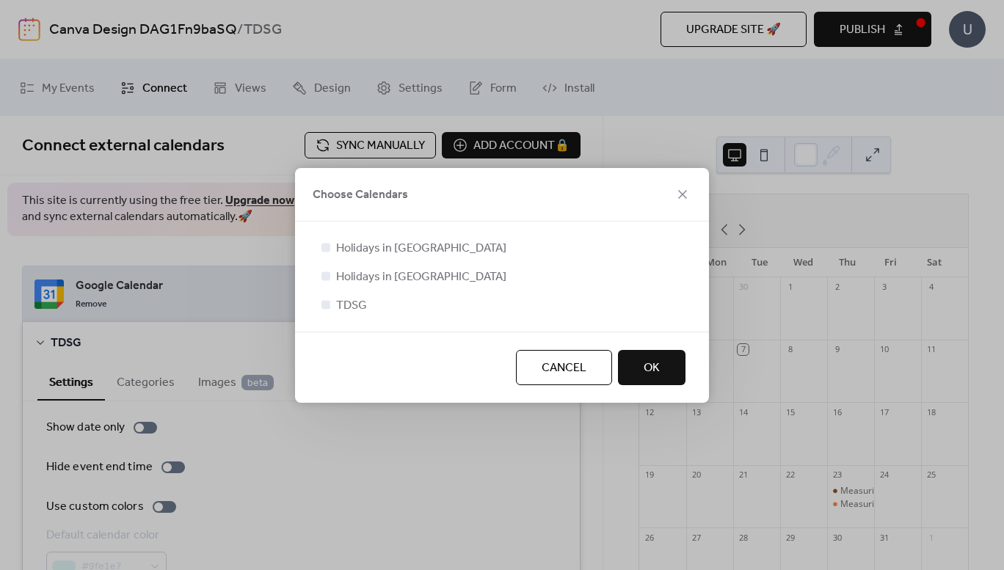
click at [560, 363] on span "Cancel" at bounding box center [564, 369] width 45 height 18
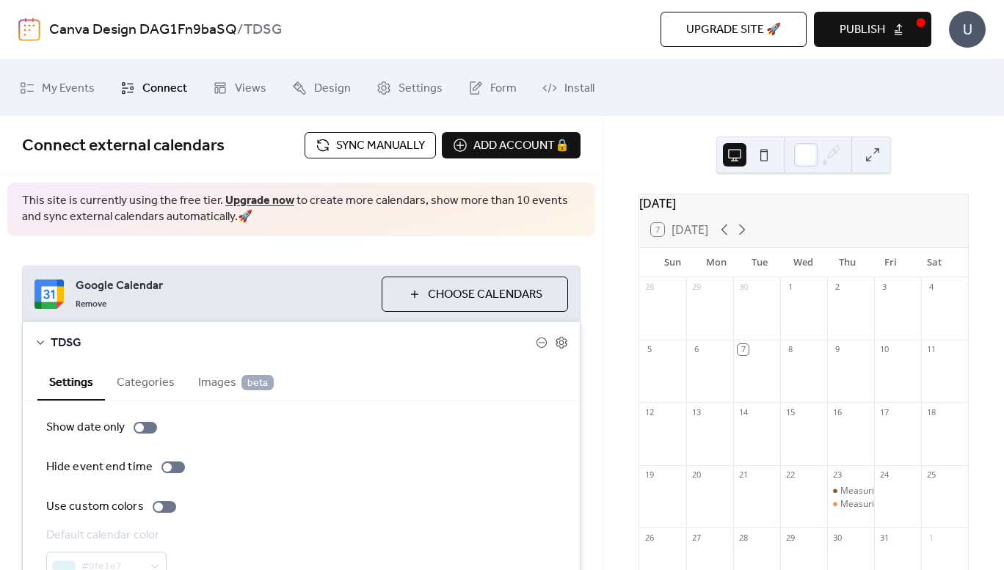
click at [43, 340] on icon at bounding box center [41, 343] width 12 height 12
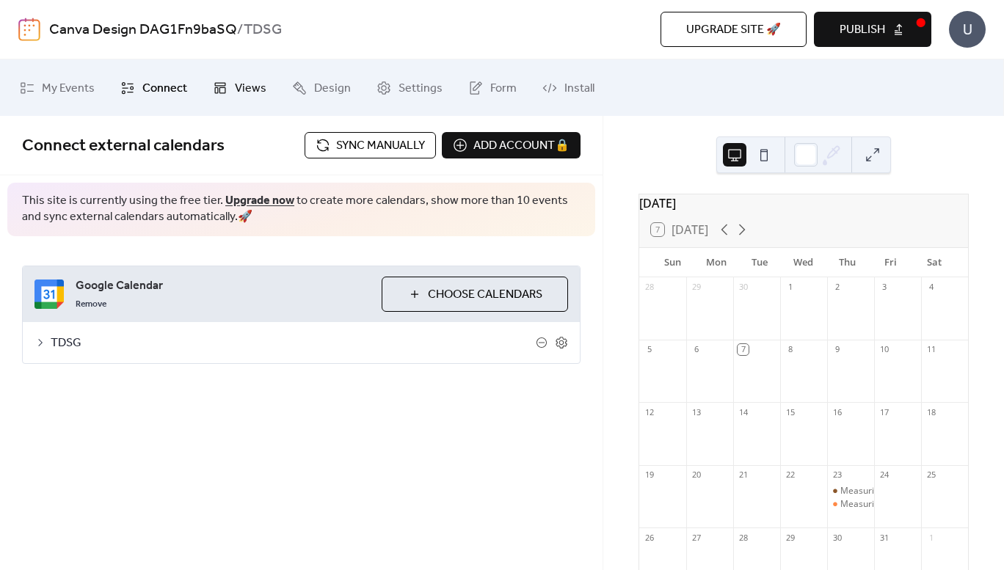
click at [245, 92] on span "Views" at bounding box center [251, 88] width 32 height 23
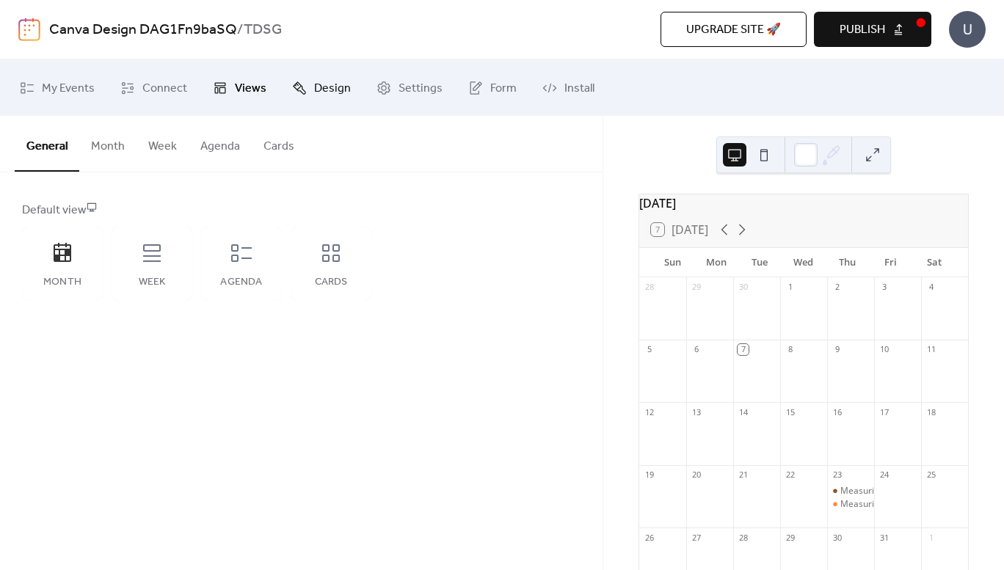
click at [315, 92] on span "Design" at bounding box center [332, 88] width 37 height 23
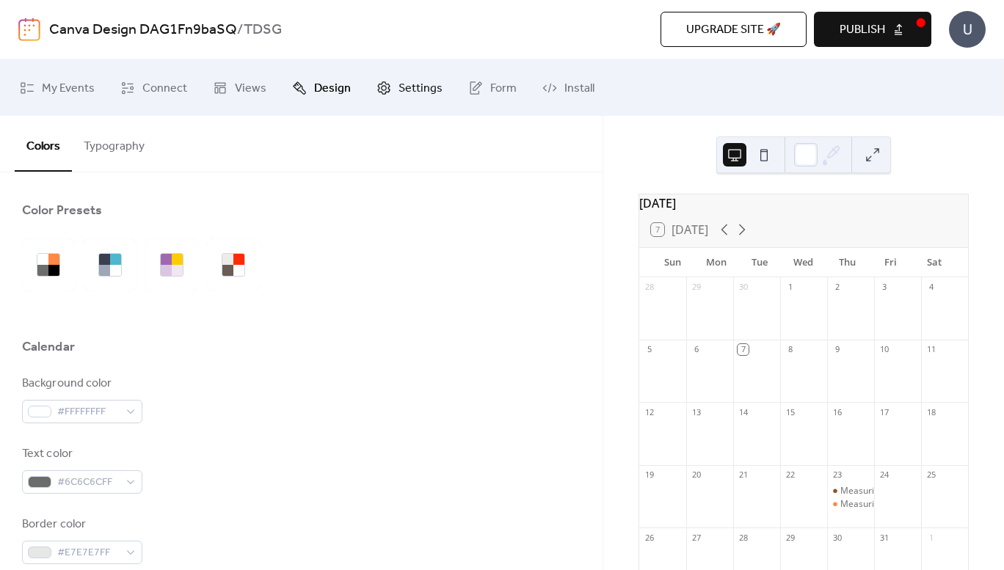
click at [418, 90] on span "Settings" at bounding box center [421, 88] width 44 height 23
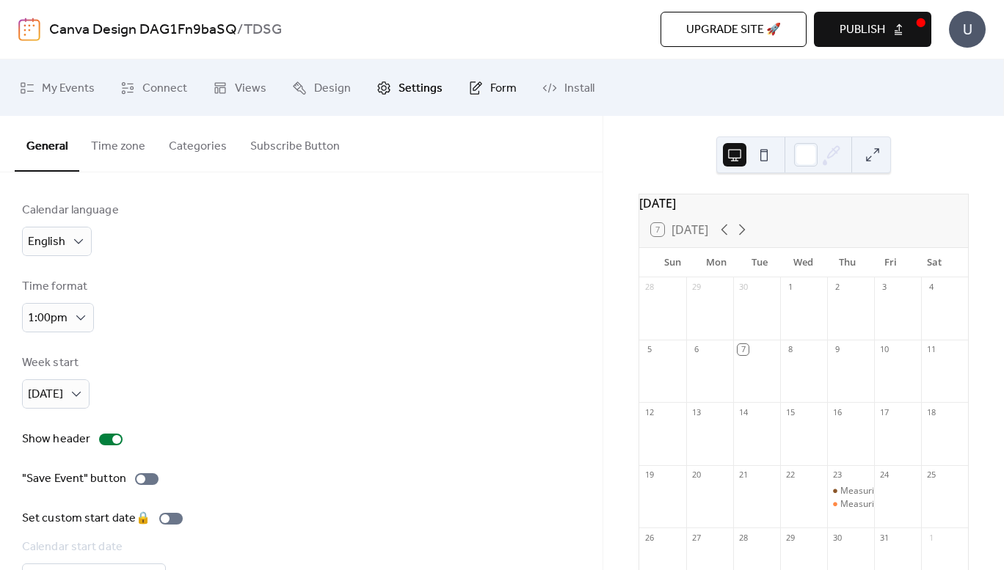
click at [490, 94] on span "Form" at bounding box center [503, 88] width 26 height 23
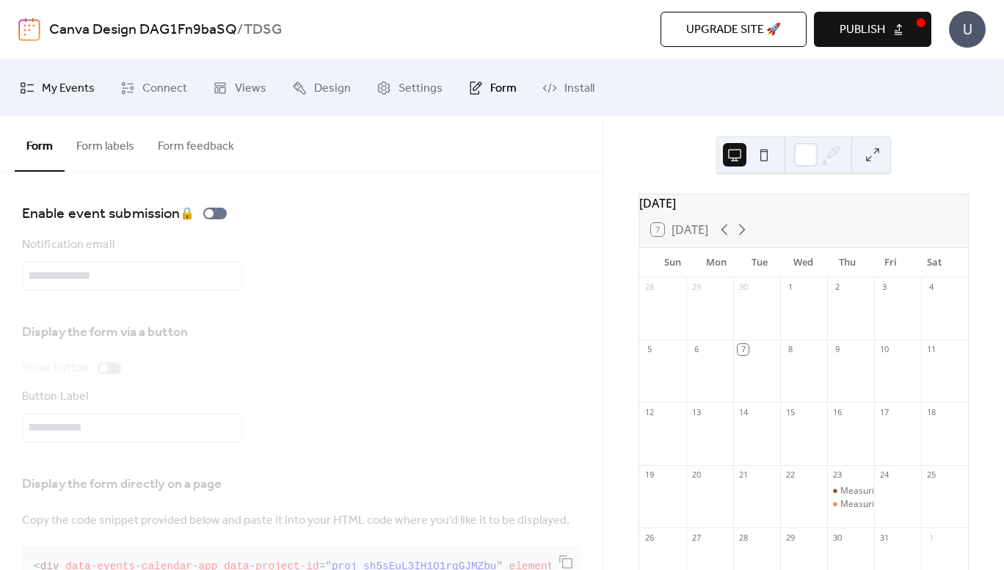
click at [73, 91] on span "My Events" at bounding box center [68, 88] width 53 height 23
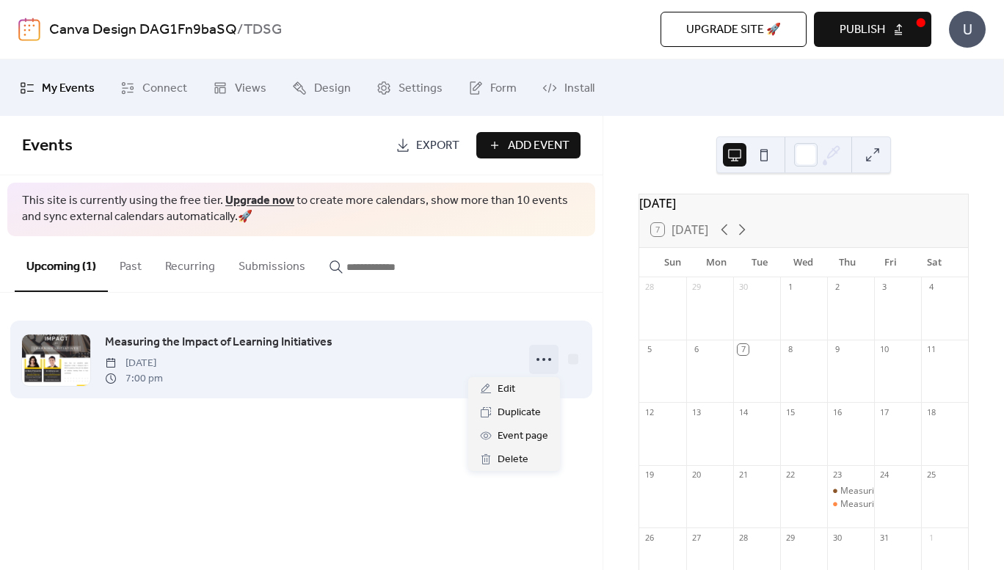
click at [556, 359] on div at bounding box center [543, 359] width 29 height 29
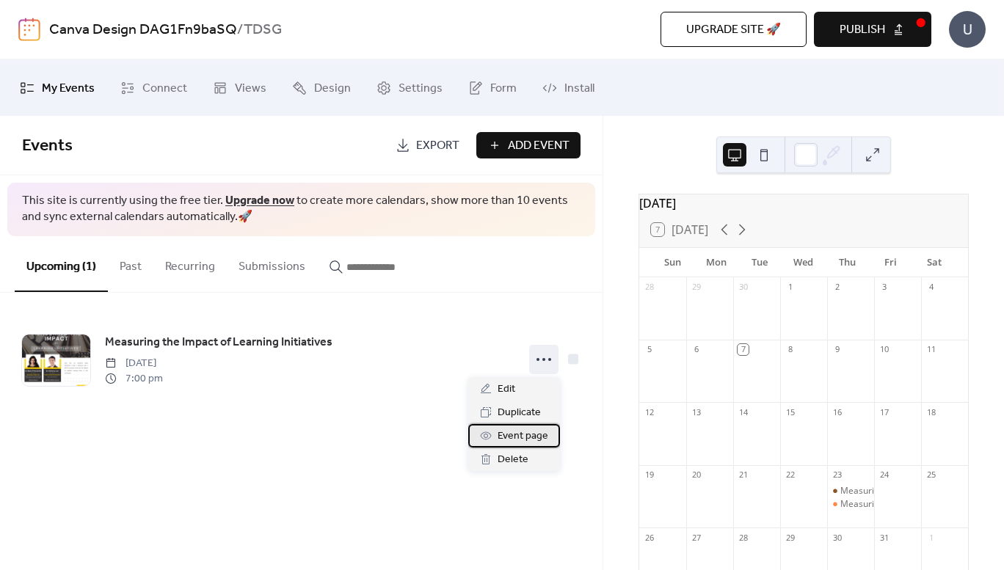
click at [490, 437] on icon at bounding box center [486, 436] width 12 height 12
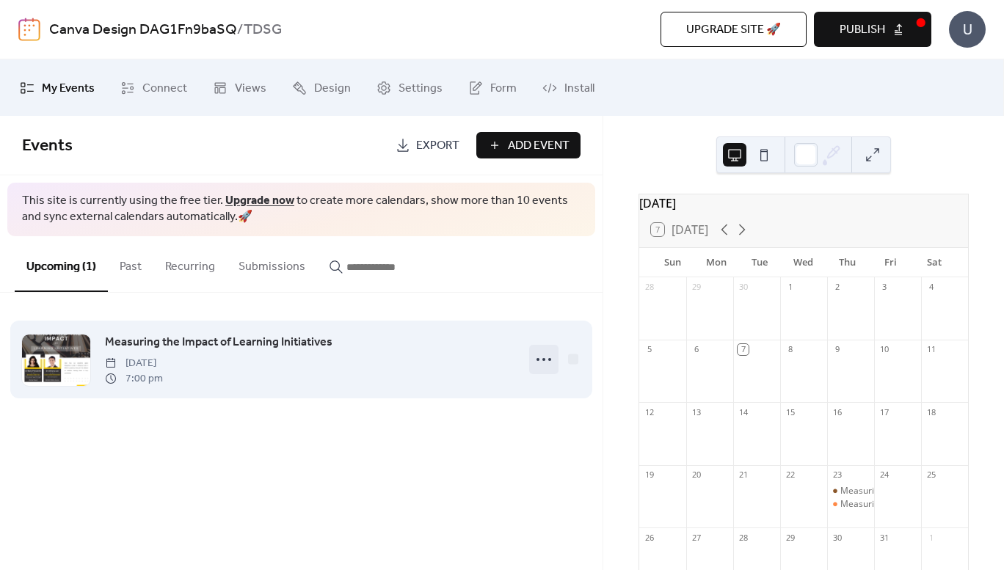
click at [545, 359] on circle at bounding box center [544, 359] width 3 height 3
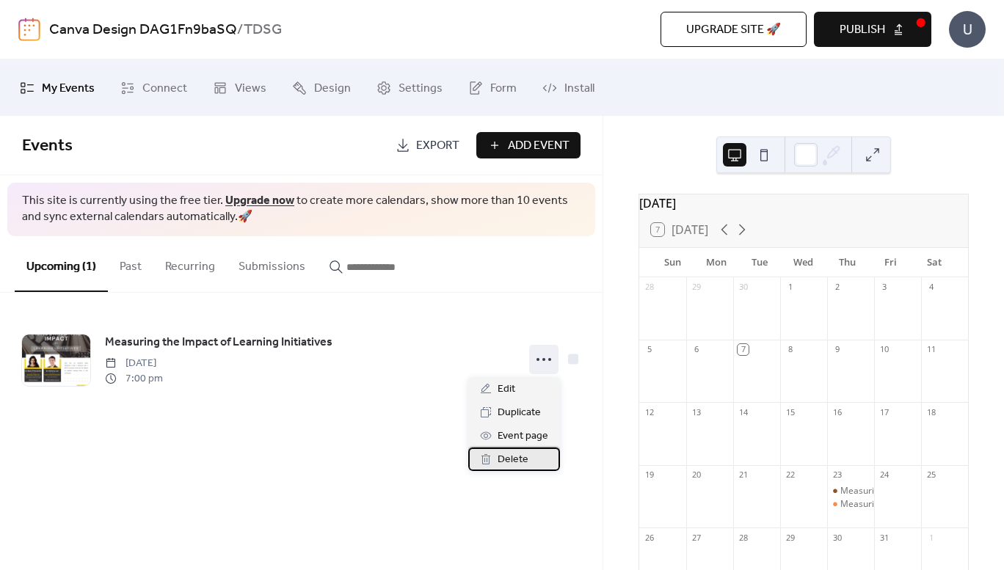
click at [505, 460] on span "Delete" at bounding box center [513, 460] width 31 height 18
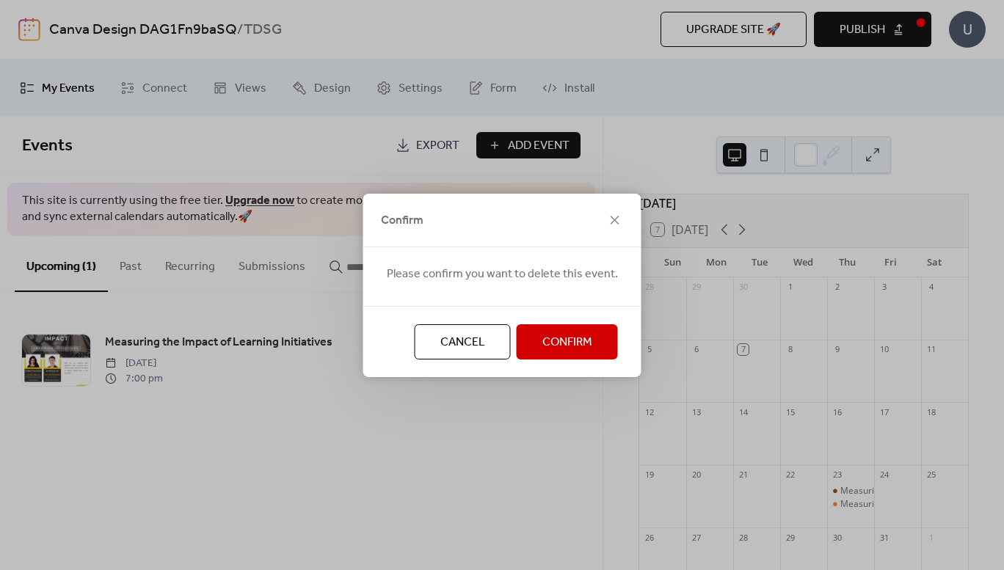
click at [576, 341] on span "Confirm" at bounding box center [568, 343] width 50 height 18
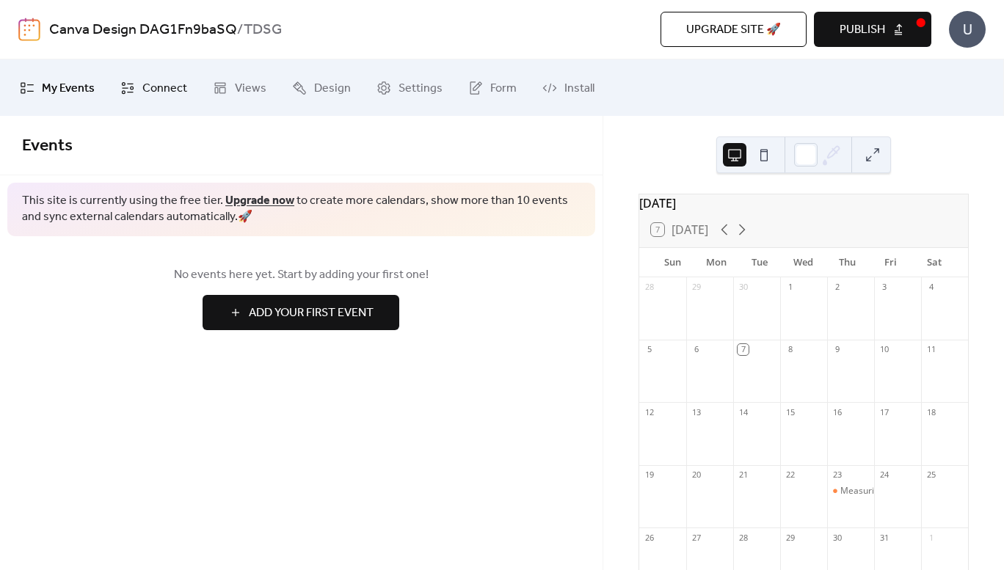
click at [153, 88] on span "Connect" at bounding box center [164, 88] width 45 height 23
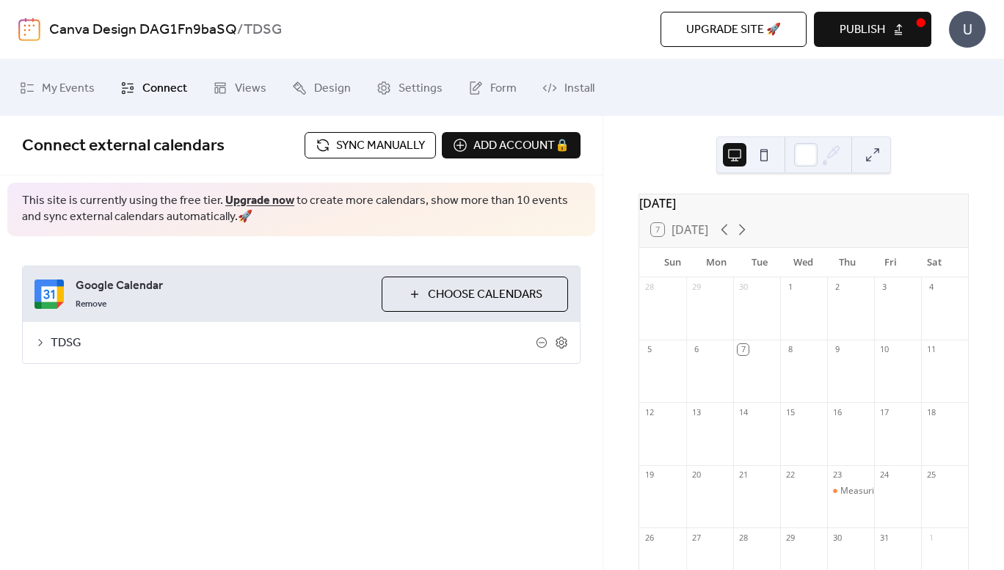
click at [46, 337] on icon at bounding box center [41, 343] width 12 height 12
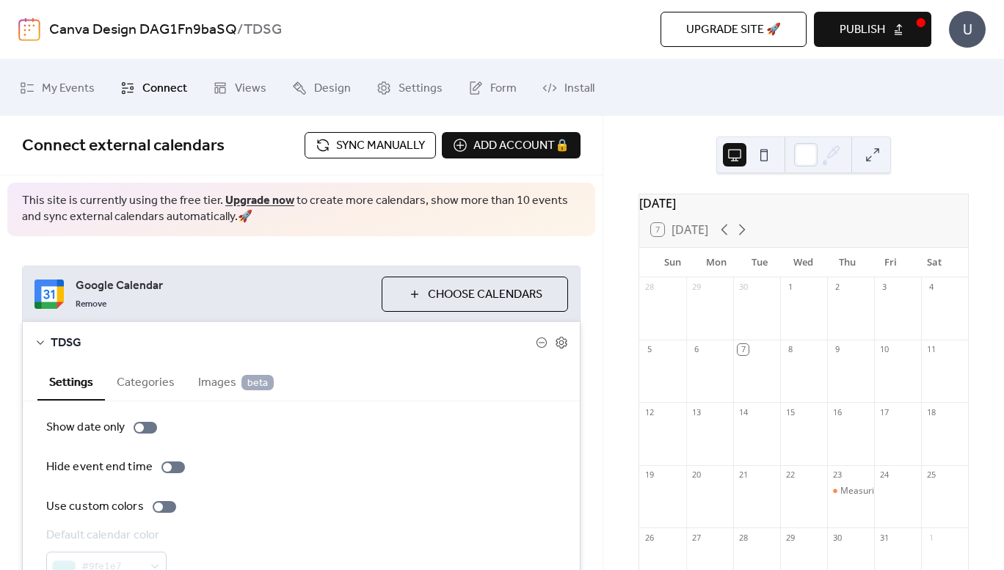
click at [868, 40] on button "Publish" at bounding box center [872, 29] width 117 height 35
click at [975, 27] on div "U" at bounding box center [967, 29] width 37 height 37
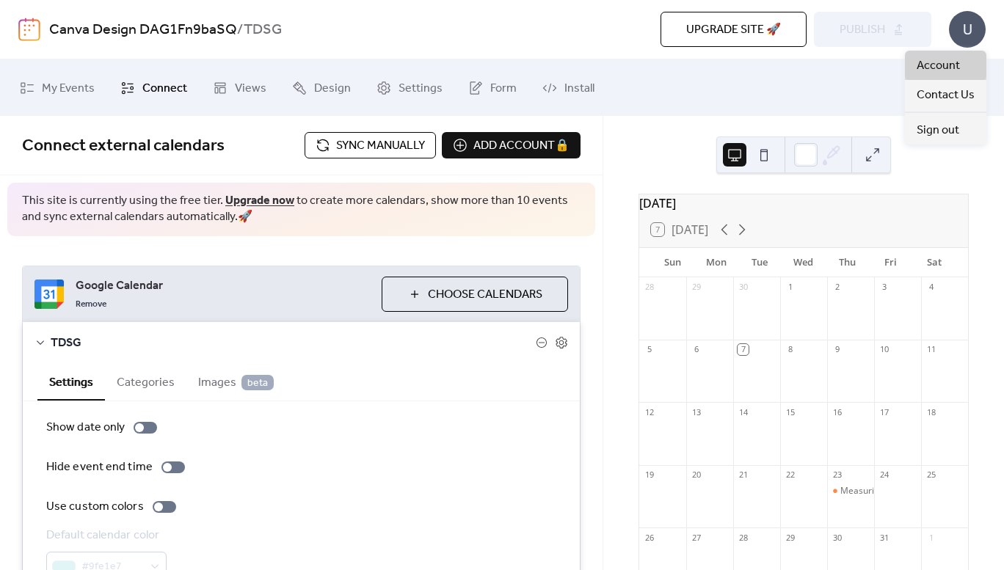
click at [943, 68] on span "Account" at bounding box center [938, 66] width 43 height 18
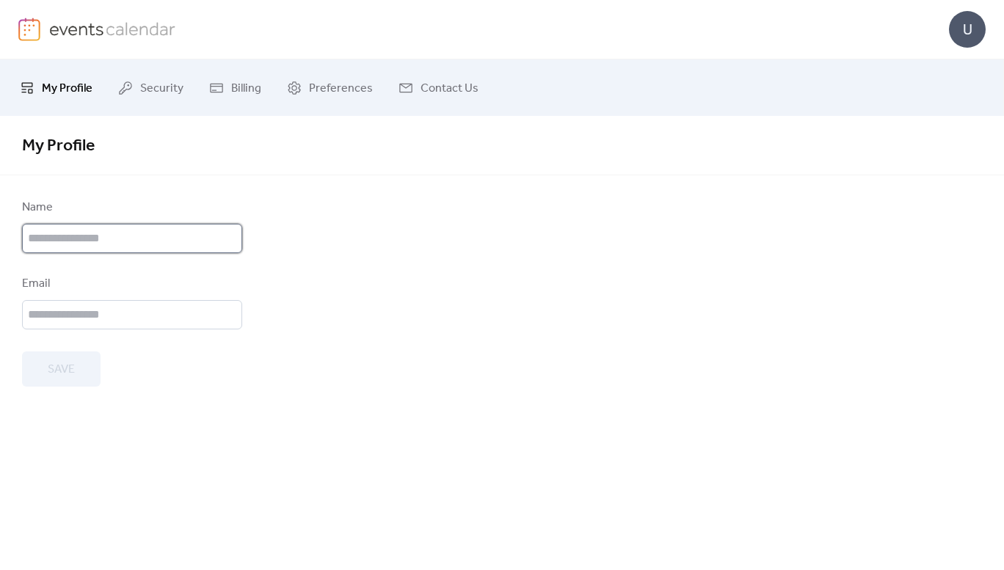
click at [180, 243] on input "text" at bounding box center [132, 238] width 220 height 29
type input "****"
click at [268, 298] on form "Name **** Email Save" at bounding box center [502, 293] width 960 height 188
click at [195, 313] on input "email" at bounding box center [132, 314] width 220 height 29
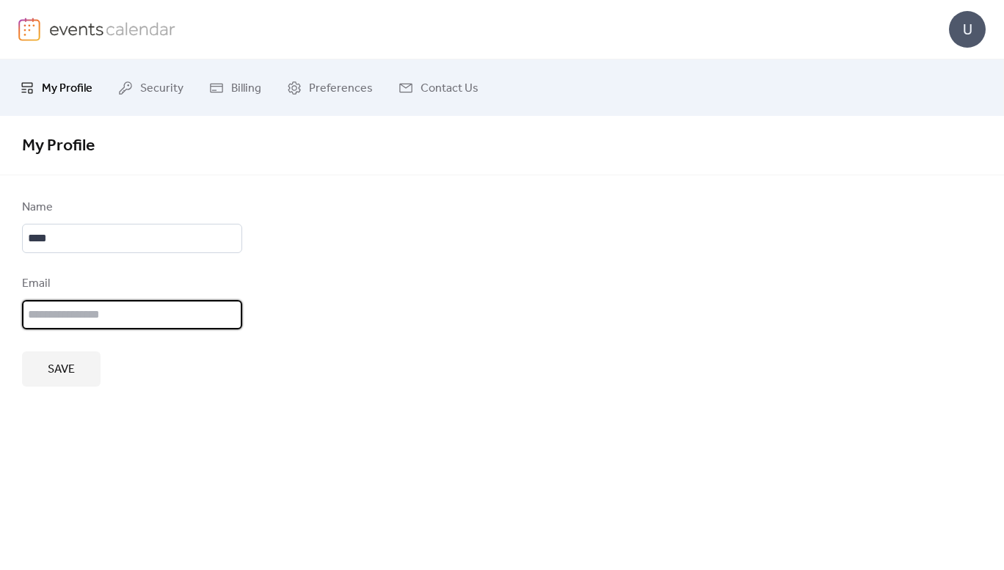
type input "**********"
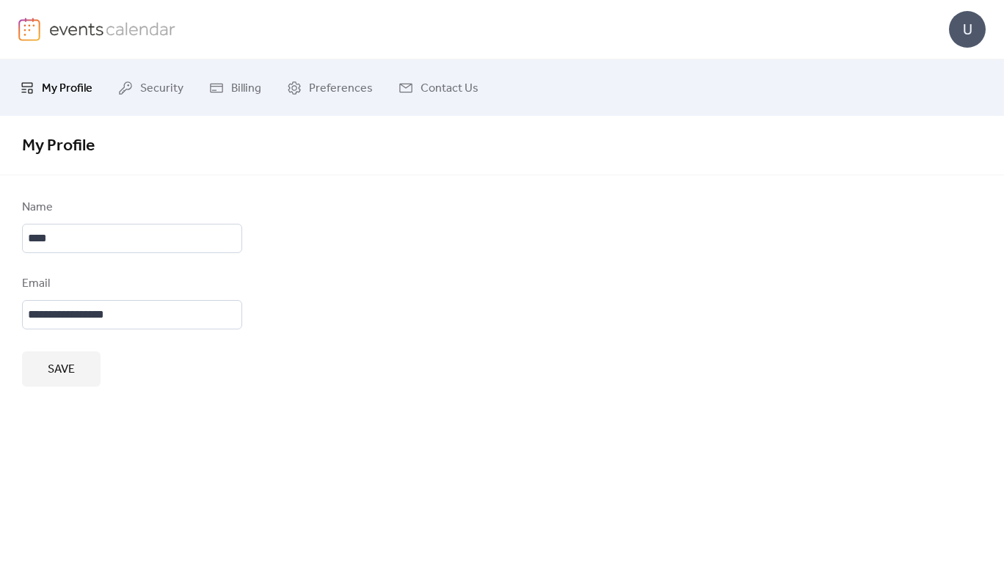
click at [65, 369] on span "Save" at bounding box center [61, 370] width 27 height 18
drag, startPoint x: 147, startPoint y: 232, endPoint x: 173, endPoint y: 231, distance: 25.7
click at [147, 232] on input "****" at bounding box center [132, 238] width 220 height 29
click at [492, 244] on form "**********" at bounding box center [502, 293] width 960 height 188
click at [234, 94] on span "Billing" at bounding box center [246, 88] width 30 height 23
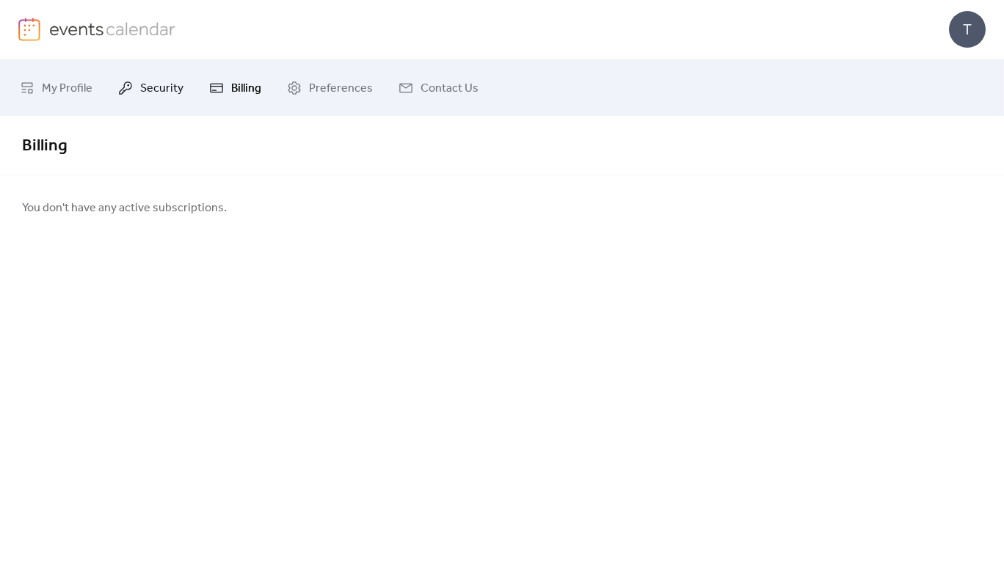
click at [160, 90] on span "Security" at bounding box center [161, 88] width 43 height 23
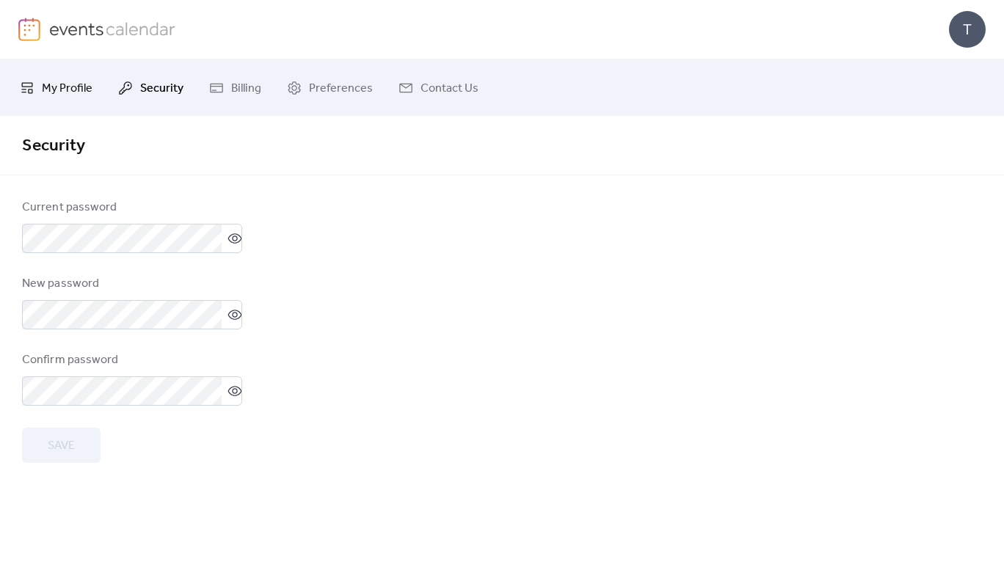
click at [73, 88] on span "My Profile" at bounding box center [67, 88] width 51 height 23
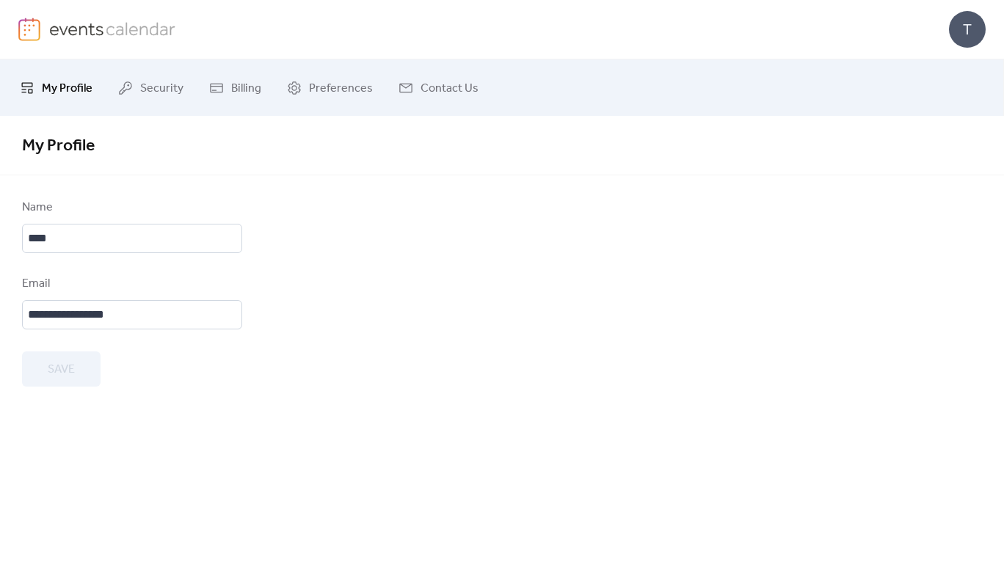
click at [69, 31] on img at bounding box center [112, 29] width 127 height 22
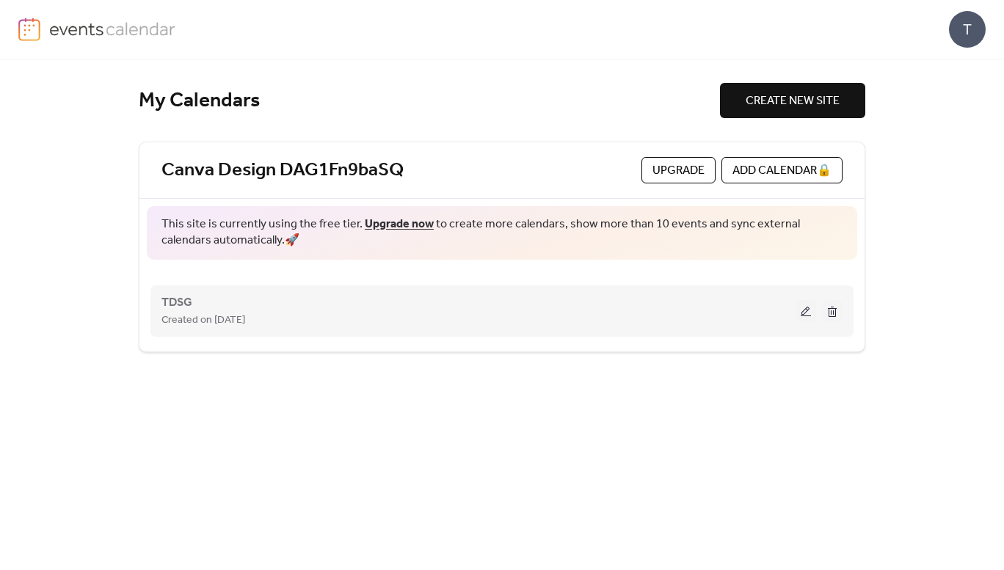
click at [220, 308] on div "TDSG Created on 7-Oct-2025" at bounding box center [479, 311] width 634 height 35
click at [802, 313] on button at bounding box center [806, 311] width 21 height 22
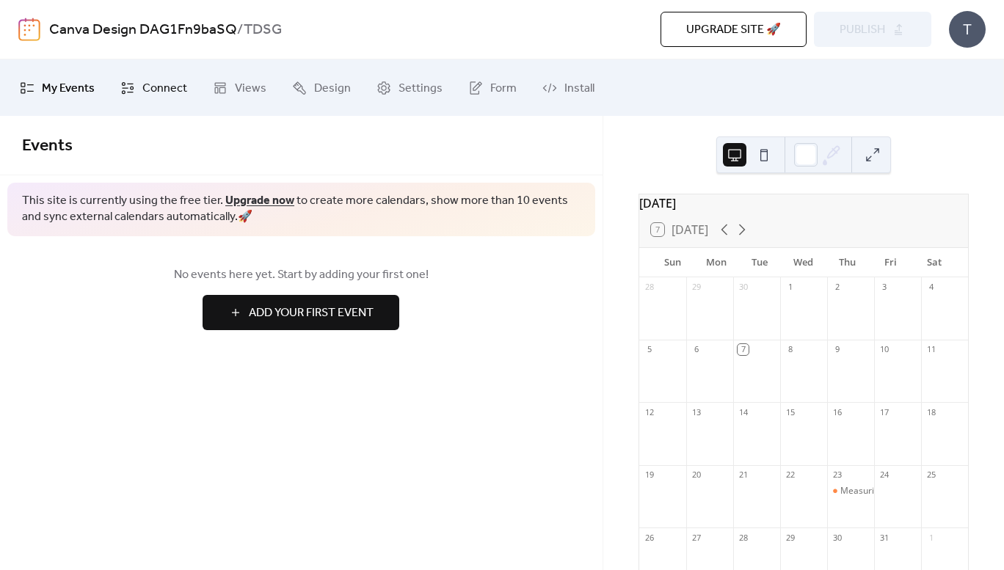
click at [150, 93] on span "Connect" at bounding box center [164, 88] width 45 height 23
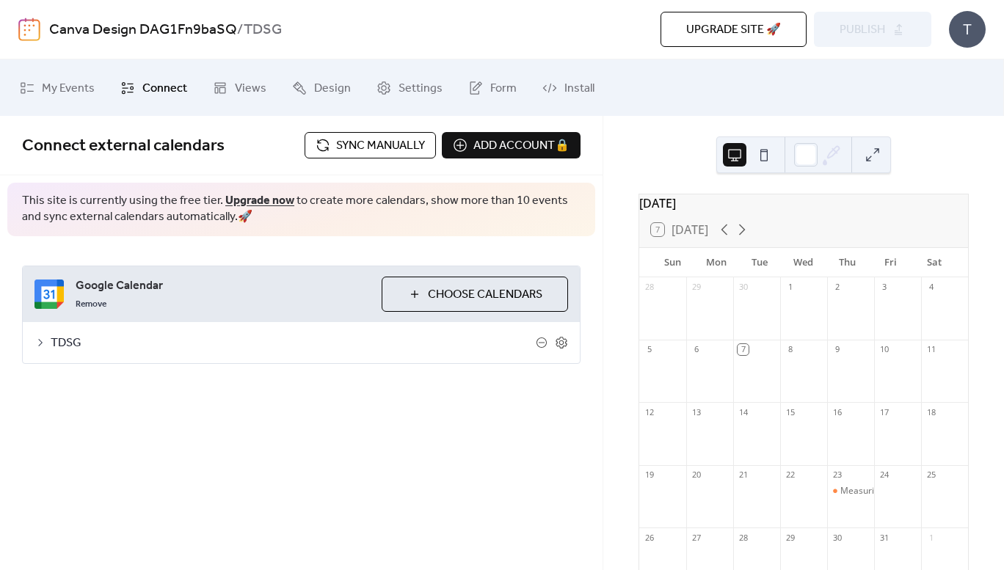
click at [48, 347] on div "TDSG" at bounding box center [301, 342] width 557 height 41
click at [42, 341] on icon at bounding box center [41, 343] width 12 height 12
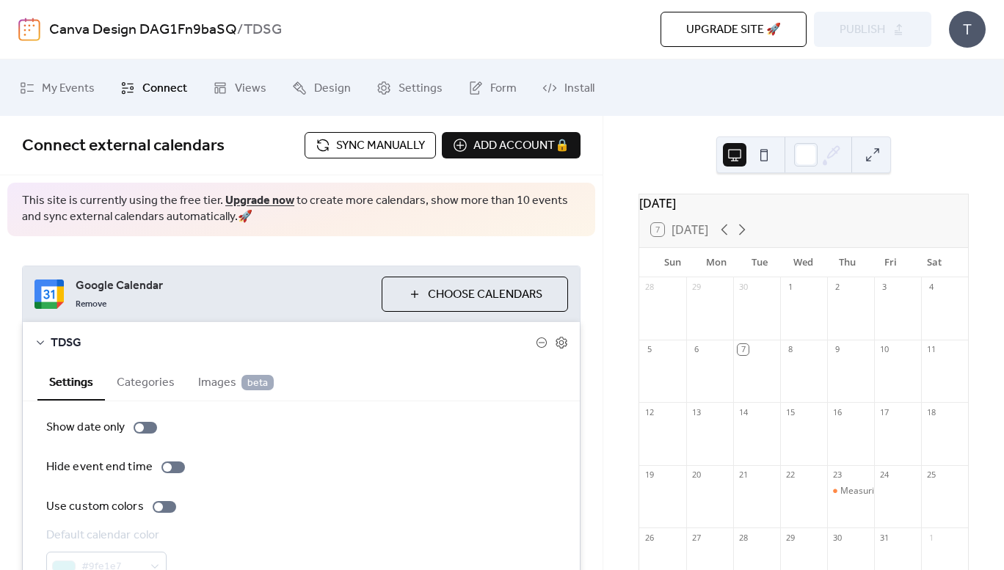
scroll to position [87, 0]
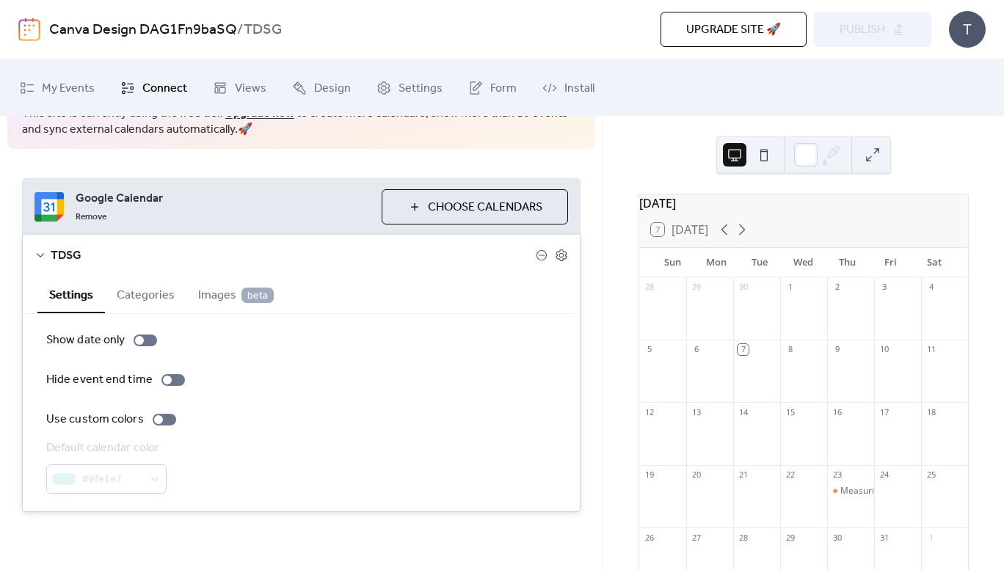
click at [828, 498] on div "Measuring the Impact of Learning Initiatives" at bounding box center [850, 491] width 47 height 12
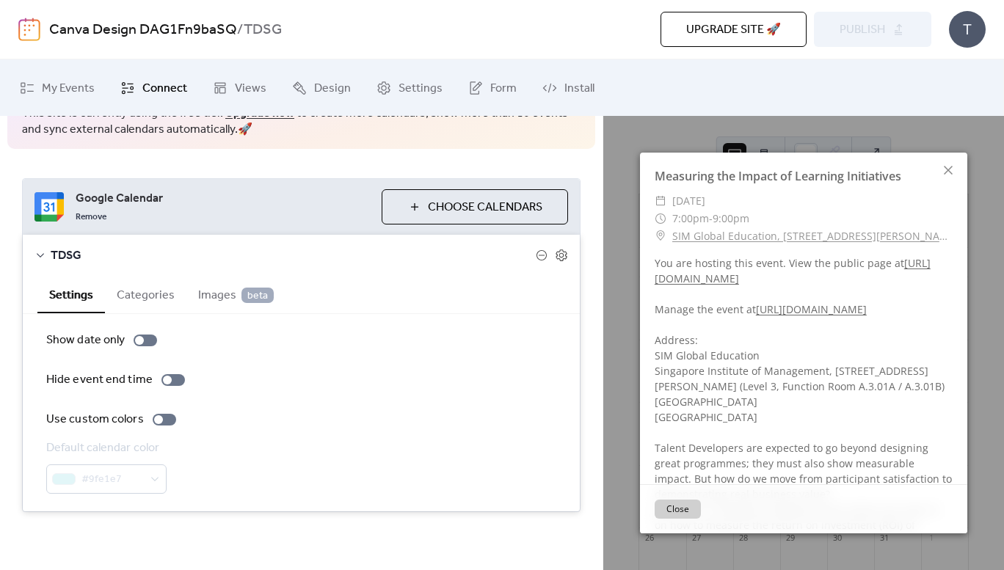
click at [948, 168] on icon at bounding box center [949, 171] width 18 height 18
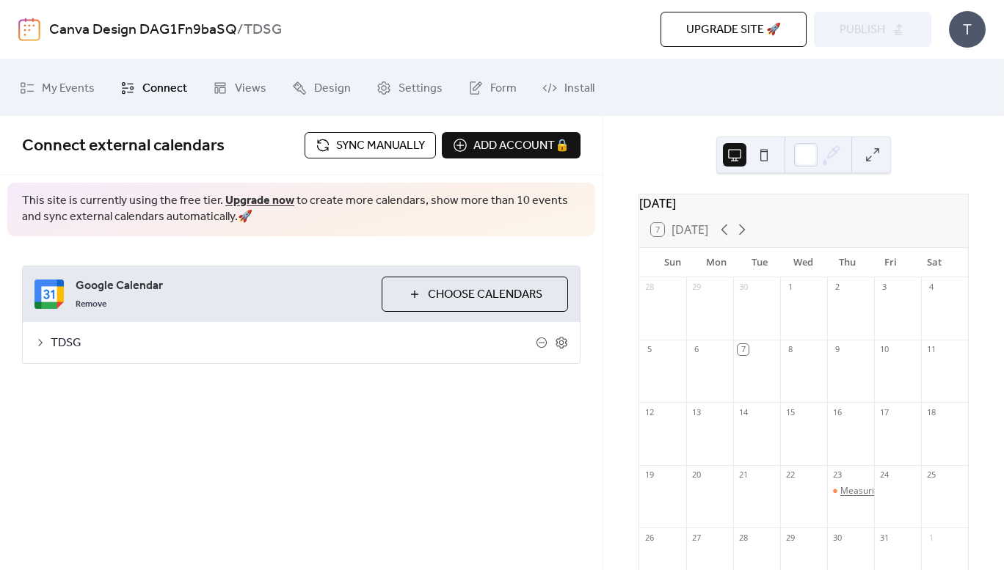
click at [844, 498] on div "Measuring the Impact of Learning Initiatives" at bounding box center [930, 491] width 179 height 12
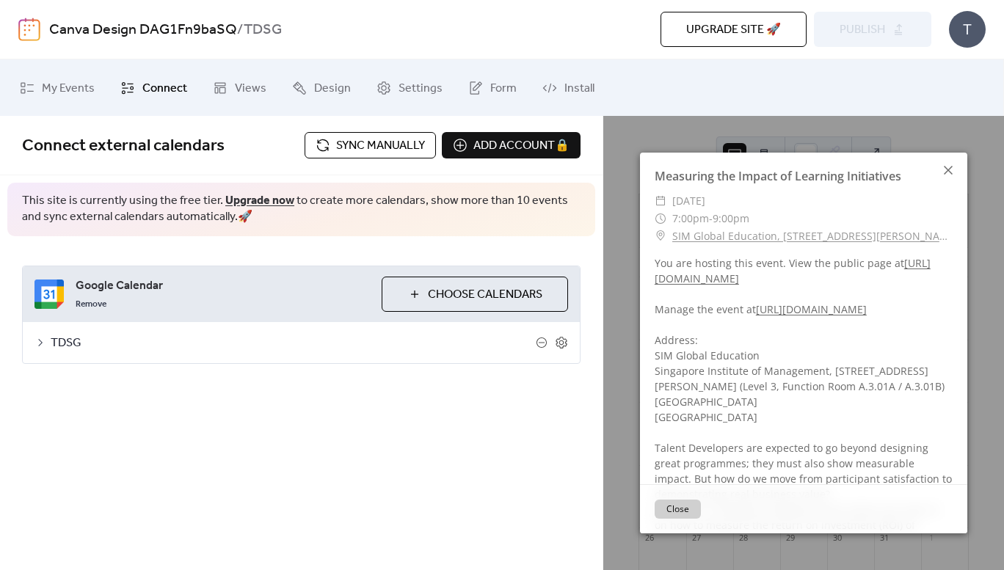
click at [950, 164] on icon at bounding box center [949, 171] width 18 height 18
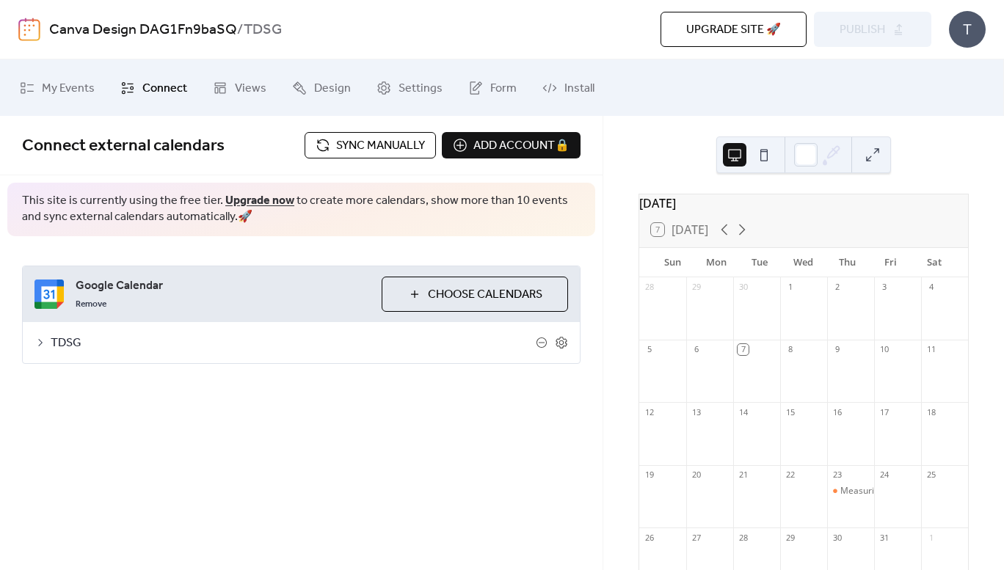
click at [54, 343] on span "TDSG" at bounding box center [293, 344] width 485 height 18
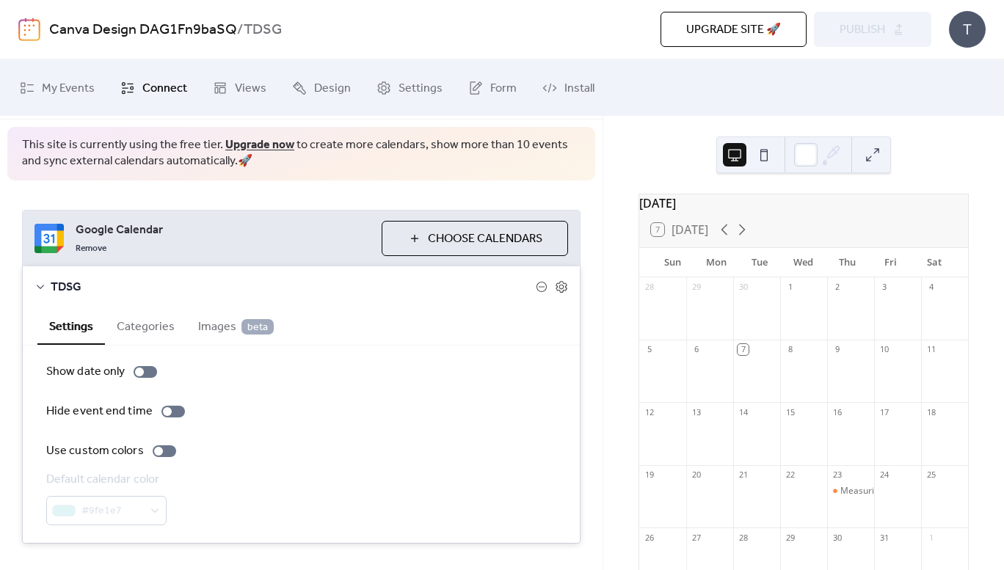
scroll to position [73, 0]
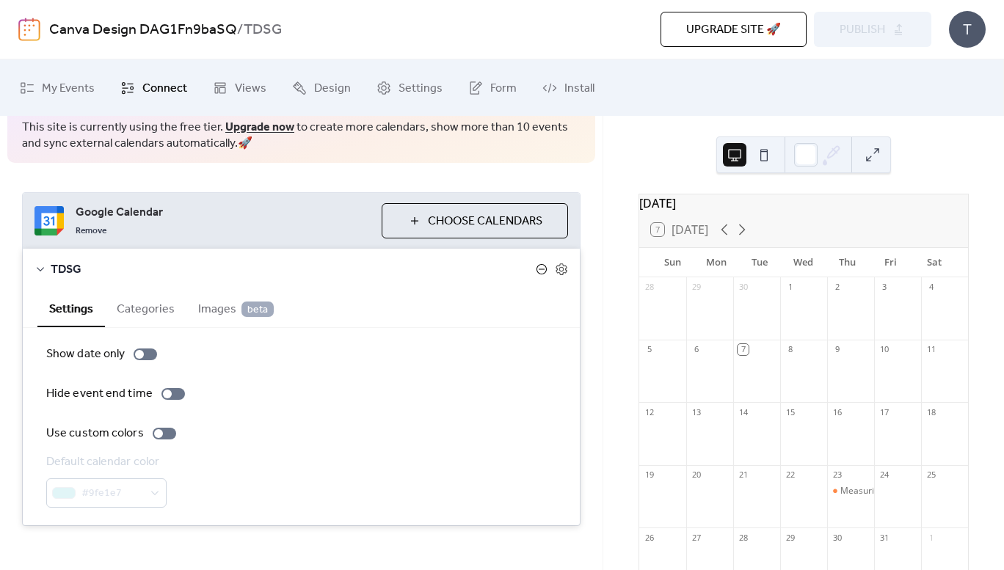
click at [536, 269] on icon at bounding box center [542, 270] width 12 height 12
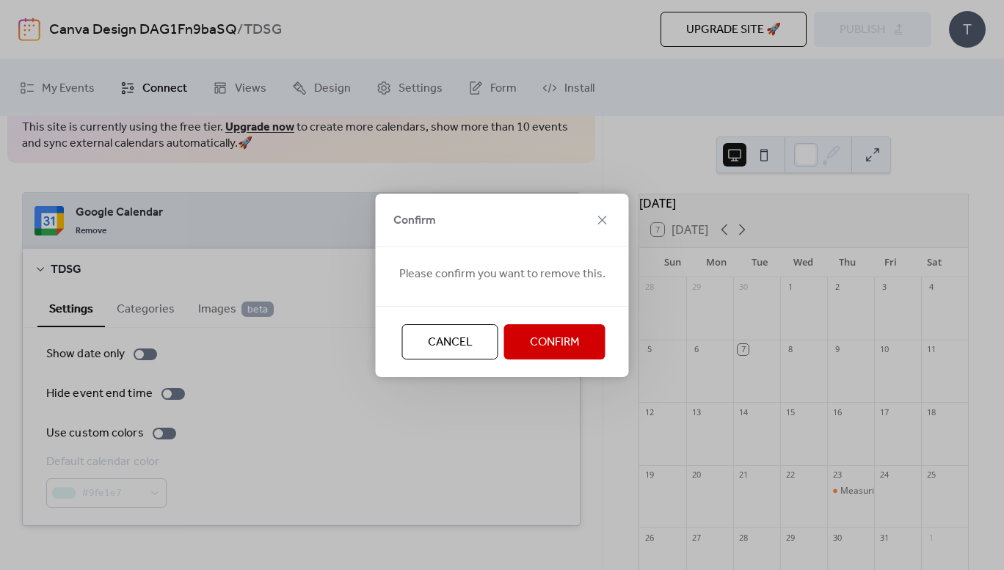
click at [546, 344] on span "Confirm" at bounding box center [555, 343] width 50 height 18
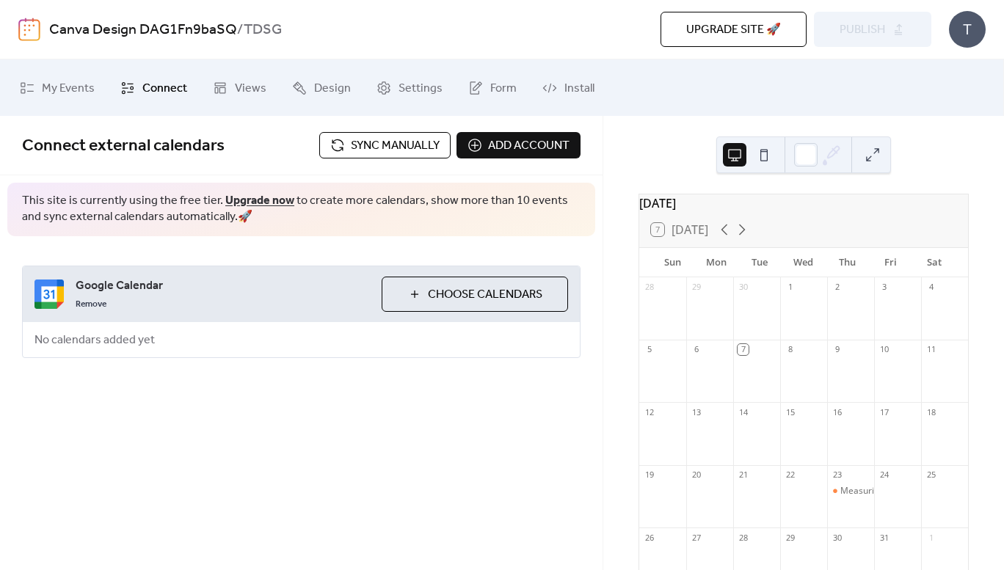
scroll to position [0, 0]
click at [484, 295] on span "Choose Calendars" at bounding box center [485, 295] width 115 height 18
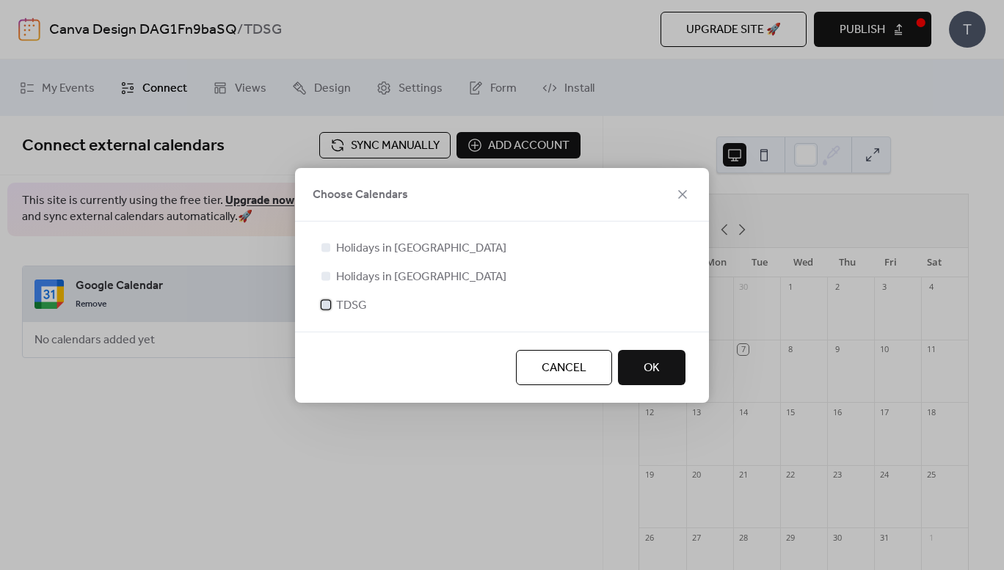
click at [327, 304] on div at bounding box center [326, 304] width 9 height 9
click at [655, 372] on span "OK" at bounding box center [652, 369] width 16 height 18
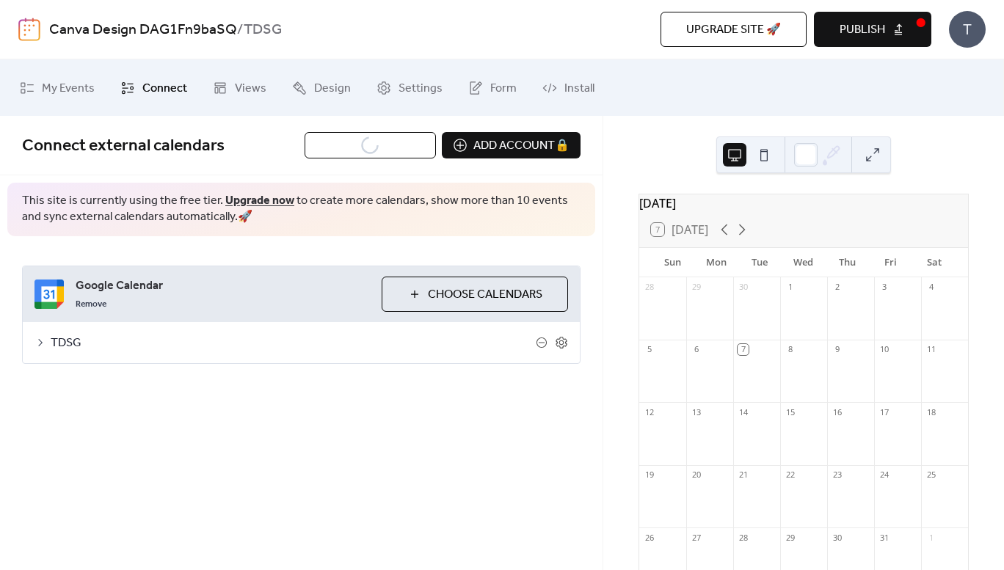
click at [54, 344] on span "TDSG" at bounding box center [293, 344] width 485 height 18
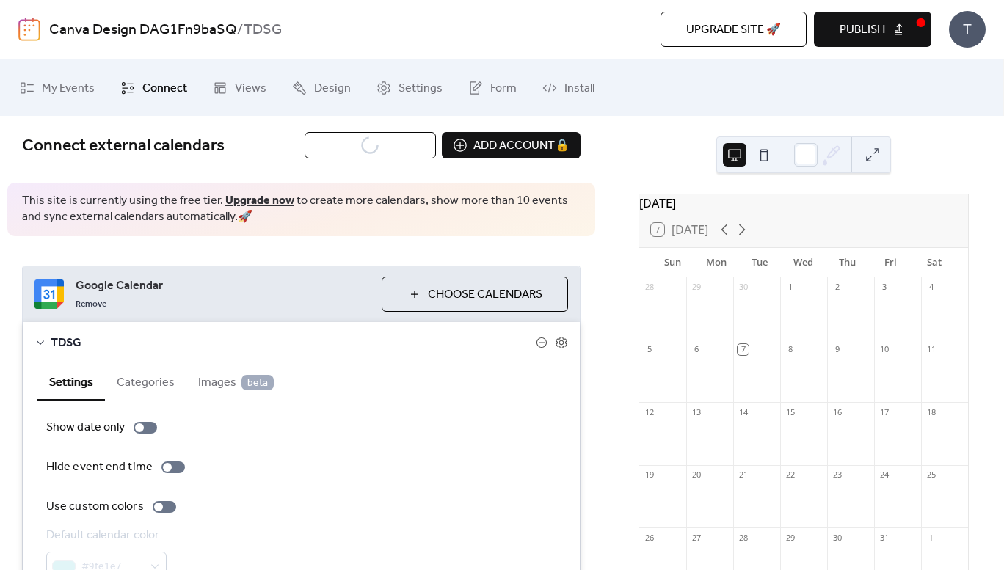
click at [164, 380] on button "Categories" at bounding box center [145, 381] width 81 height 36
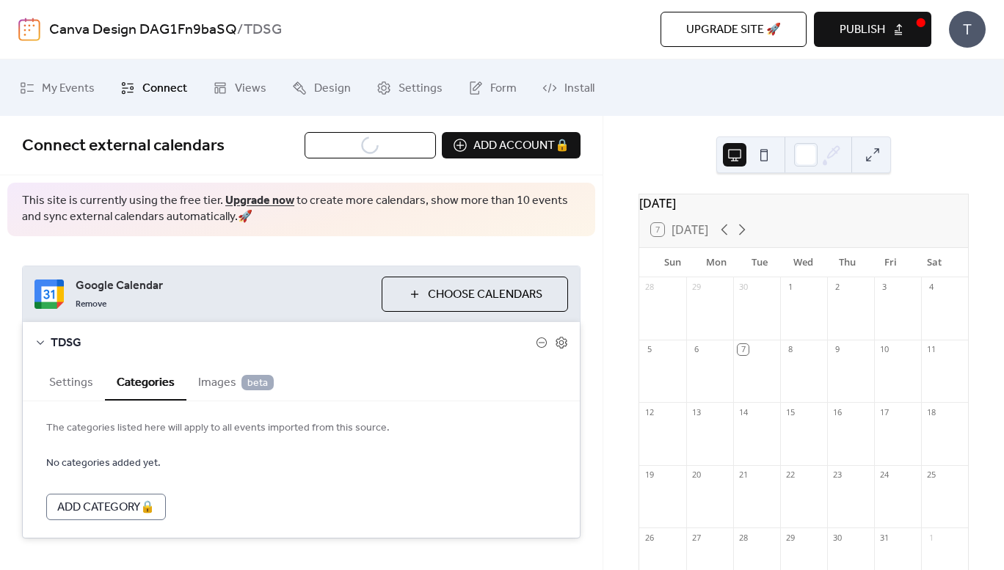
click at [74, 386] on button "Settings" at bounding box center [71, 381] width 68 height 36
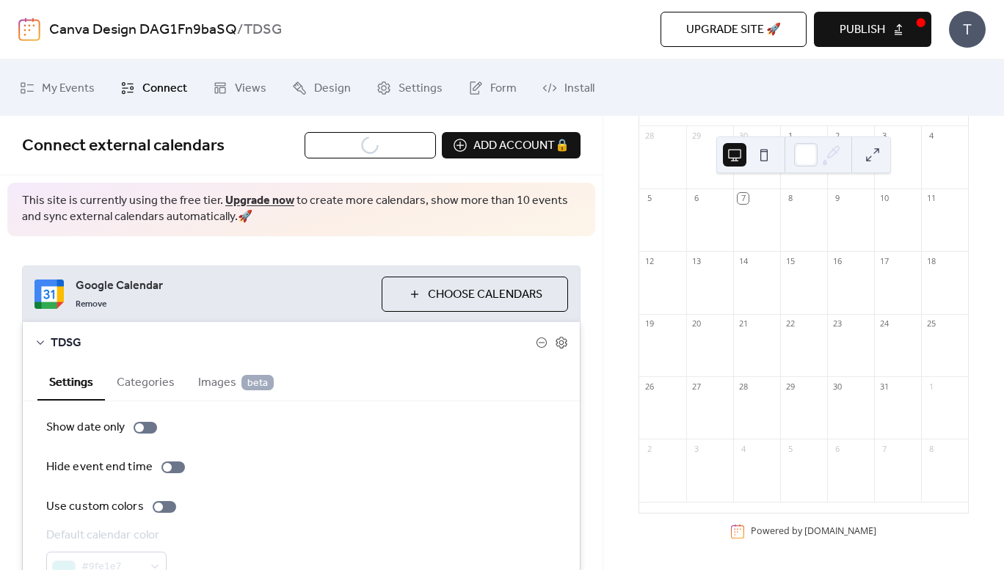
click at [867, 41] on button "Publish" at bounding box center [872, 29] width 117 height 35
click at [57, 338] on span "TDSG" at bounding box center [293, 344] width 485 height 18
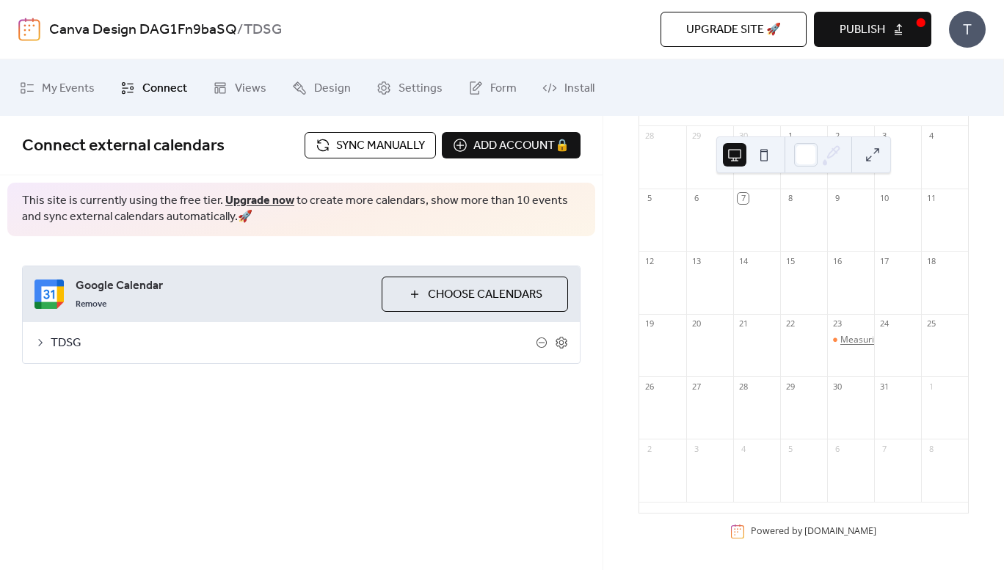
click at [849, 341] on div "Measuring the Impact of Learning Initiatives" at bounding box center [930, 340] width 179 height 12
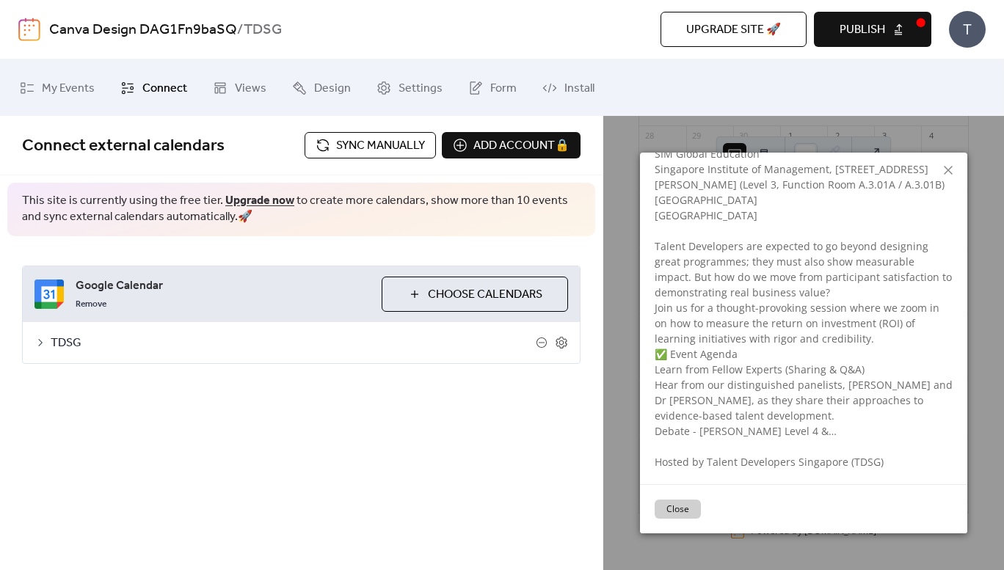
scroll to position [217, 0]
click at [675, 510] on button "Close" at bounding box center [678, 509] width 46 height 19
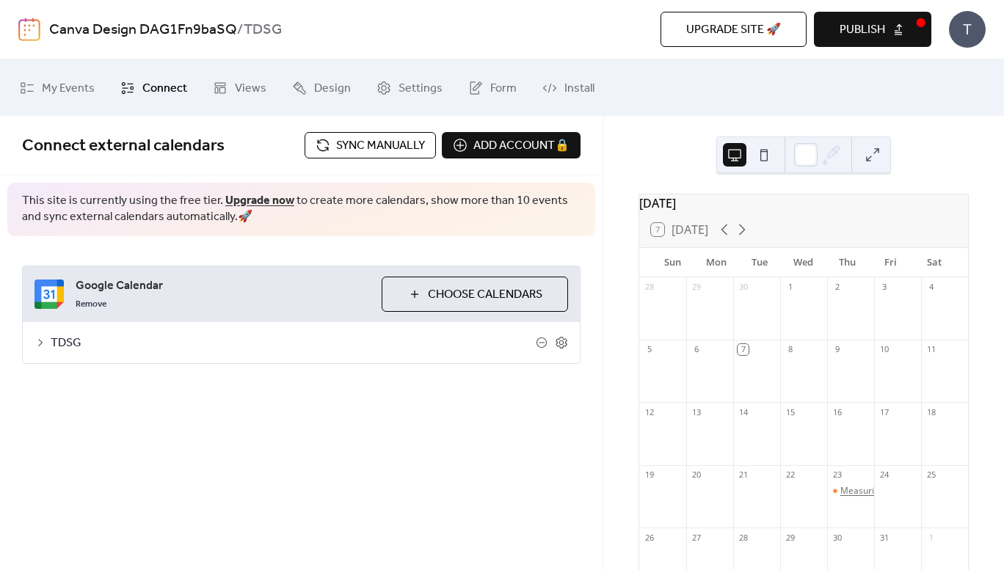
click at [844, 498] on div "Measuring the Impact of Learning Initiatives" at bounding box center [930, 491] width 179 height 12
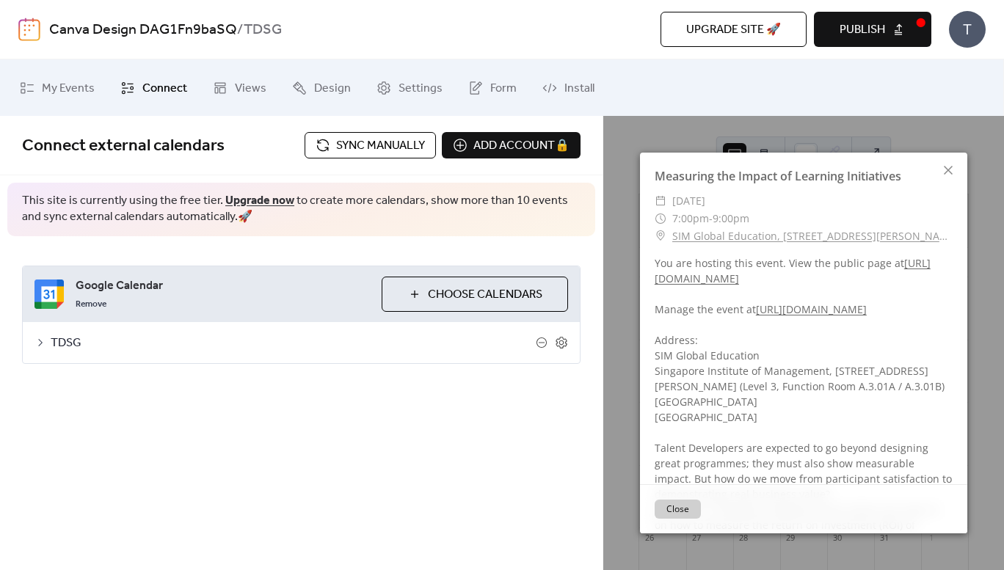
click at [951, 167] on icon at bounding box center [948, 170] width 9 height 9
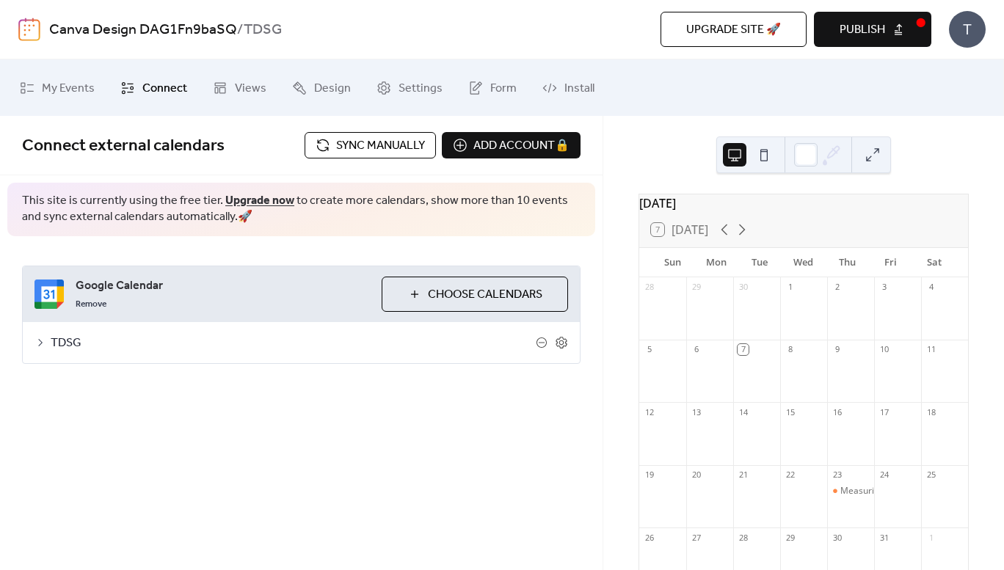
click at [376, 145] on span "Sync manually" at bounding box center [380, 146] width 89 height 18
click at [843, 498] on div "Measuring the Impact of Learning Initiatives" at bounding box center [930, 491] width 179 height 12
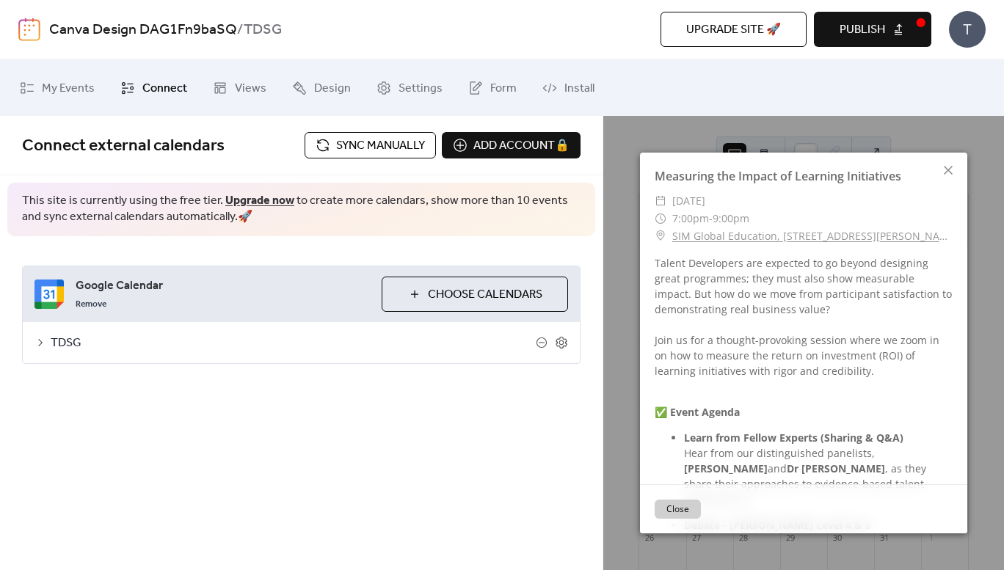
click at [508, 445] on div "Connect external calendars Sync manually Add account 🔒 🔒 This site is currently…" at bounding box center [301, 343] width 603 height 454
click at [949, 169] on icon at bounding box center [948, 170] width 9 height 9
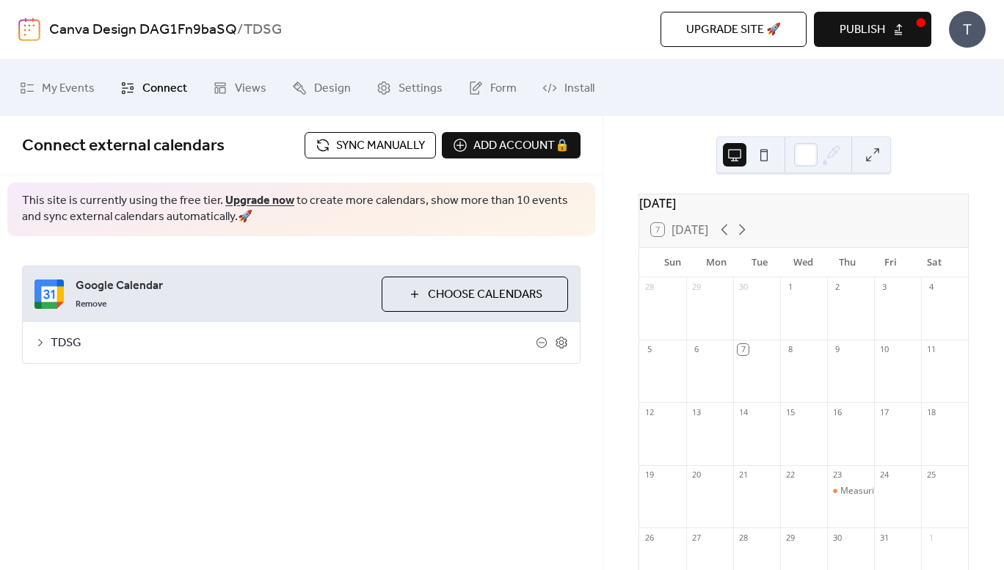
click at [868, 21] on span "Publish" at bounding box center [863, 30] width 46 height 18
click at [336, 139] on span "Sync manually" at bounding box center [380, 146] width 89 height 18
click at [857, 498] on div "Measuring the Impact of Learning Initiatives" at bounding box center [930, 491] width 179 height 12
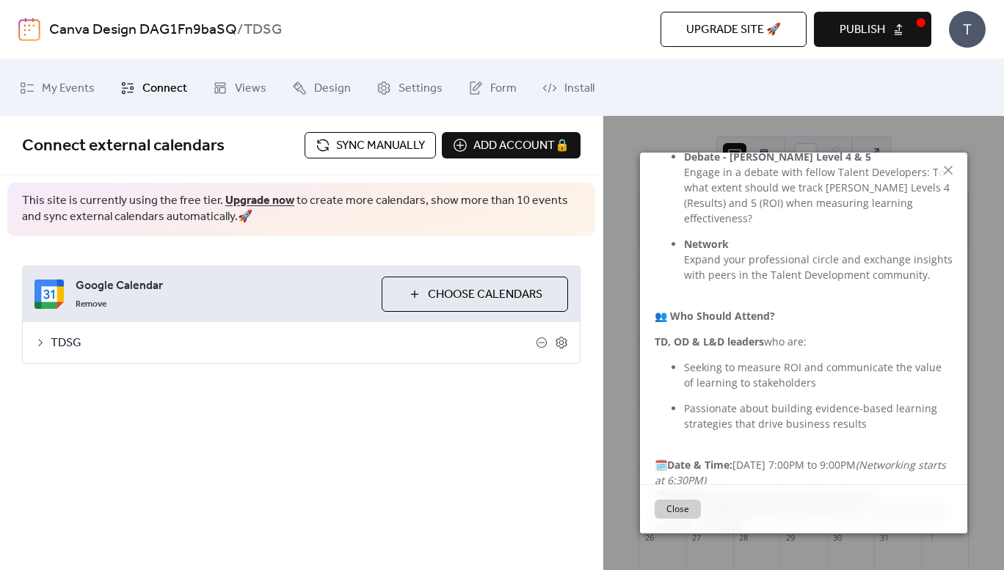
scroll to position [572, 0]
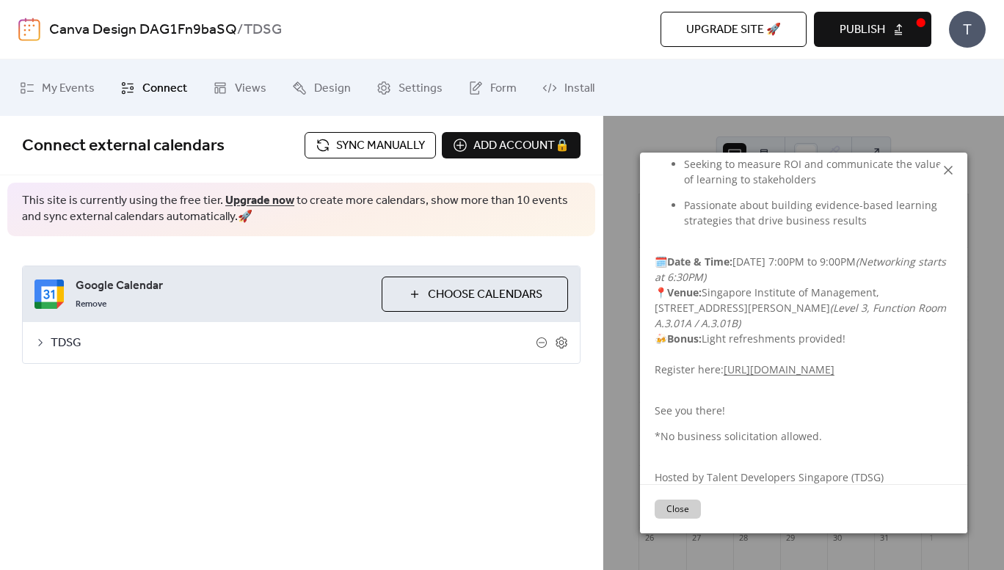
click at [947, 167] on icon at bounding box center [949, 171] width 18 height 18
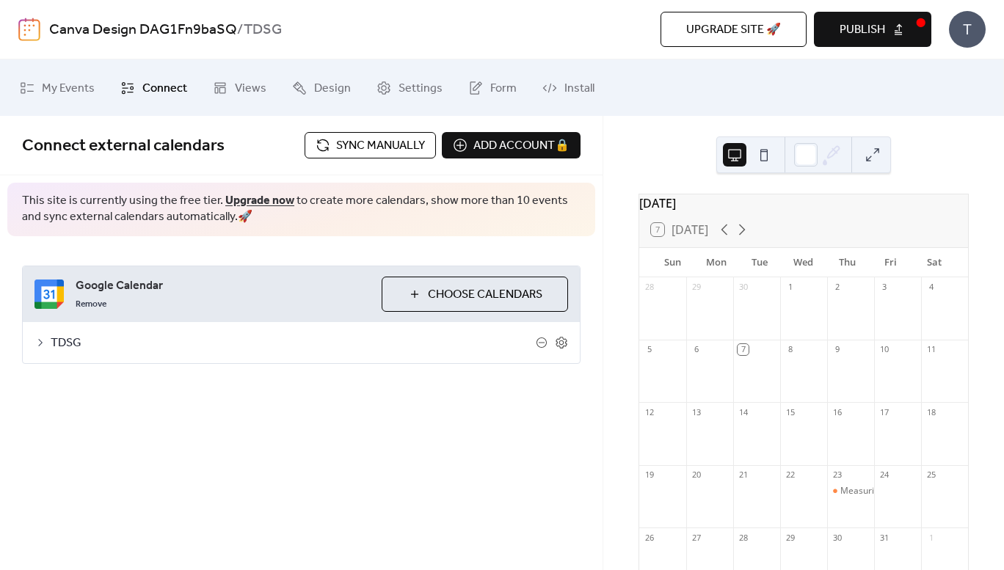
click at [366, 139] on span "Sync manually" at bounding box center [380, 146] width 89 height 18
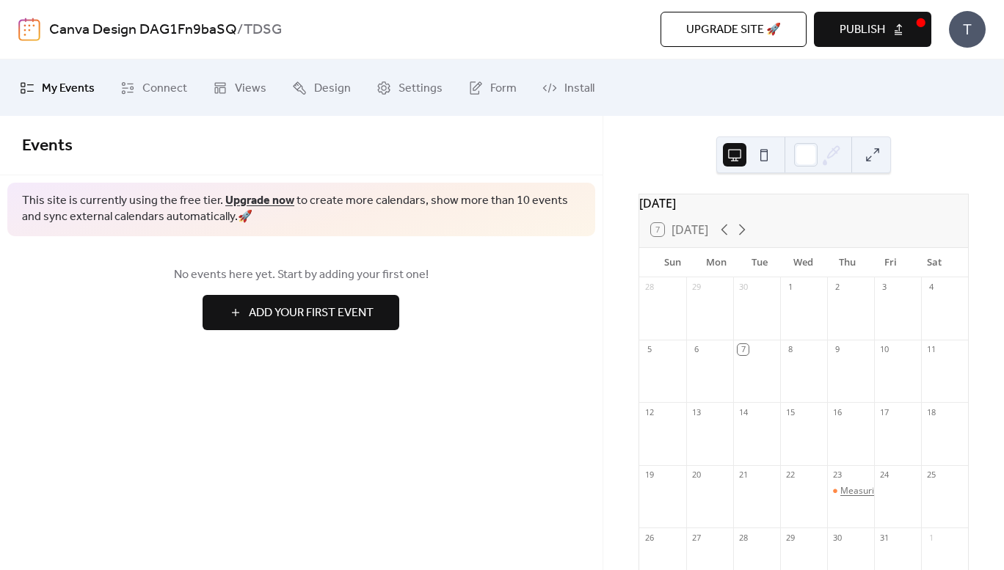
click at [841, 498] on div "Measuring the Impact of Learning Initiatives" at bounding box center [930, 491] width 179 height 12
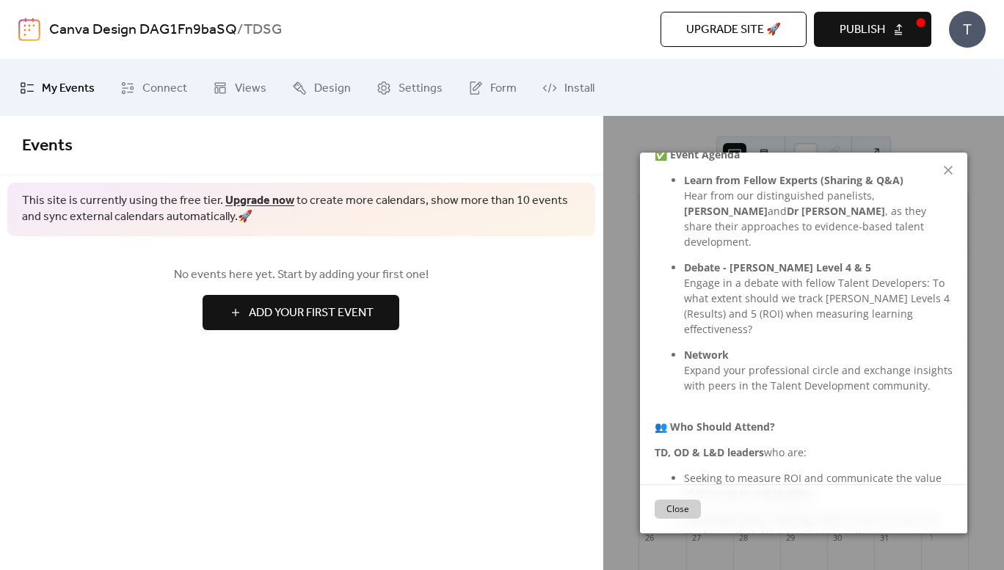
scroll to position [572, 0]
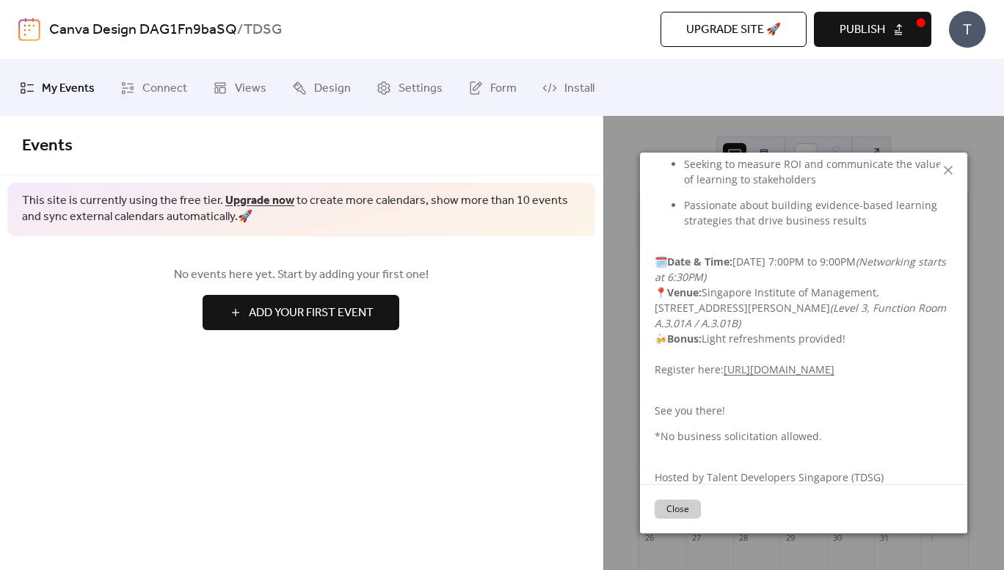
click at [675, 506] on button "Close" at bounding box center [678, 509] width 46 height 19
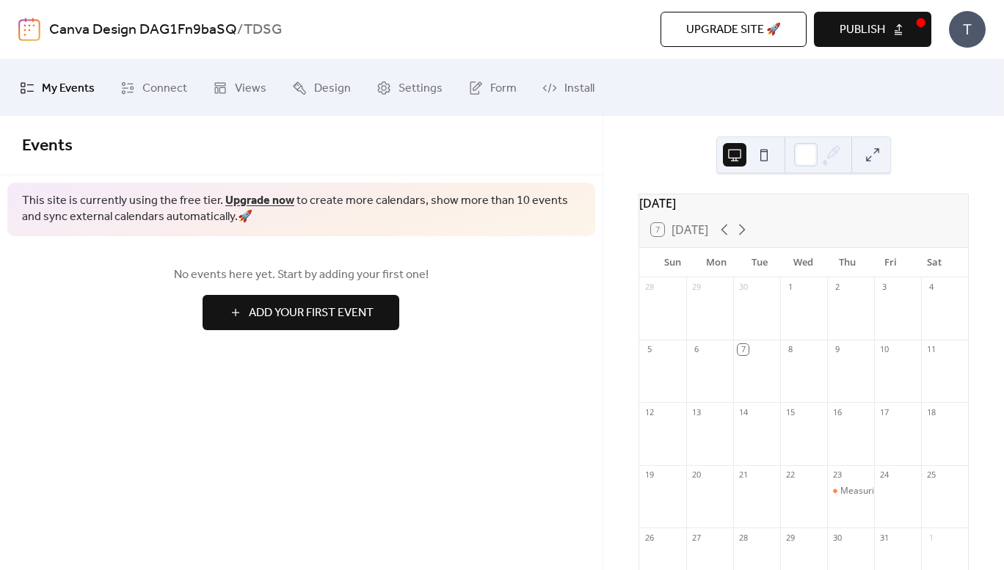
click at [890, 33] on button "Publish" at bounding box center [872, 29] width 117 height 35
click at [850, 498] on div "Measuring the Impact of Learning Initiatives" at bounding box center [930, 491] width 179 height 12
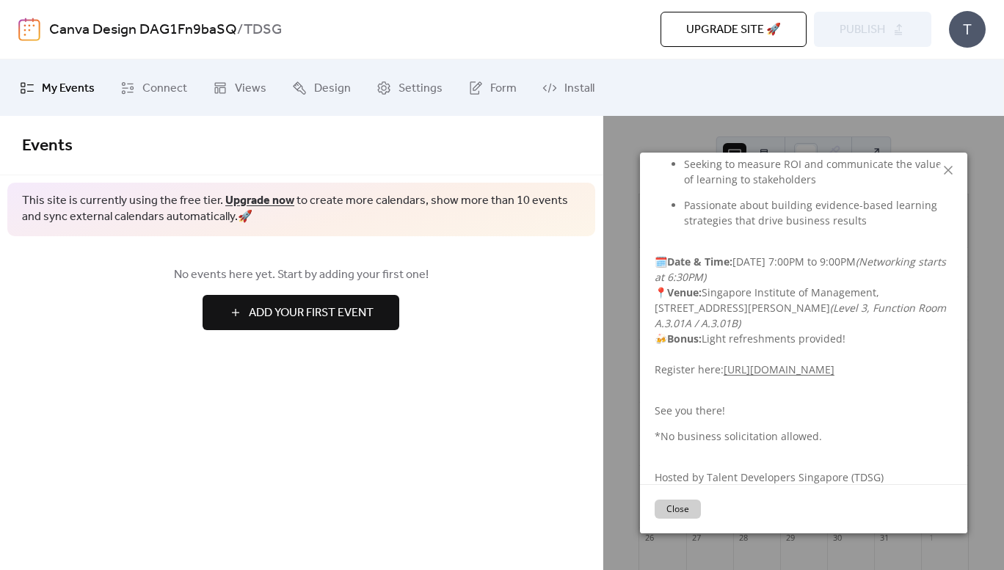
click at [547, 418] on div "Events This site is currently using the free tier. Upgrade now to create more c…" at bounding box center [301, 343] width 603 height 454
click at [948, 170] on icon at bounding box center [948, 170] width 9 height 9
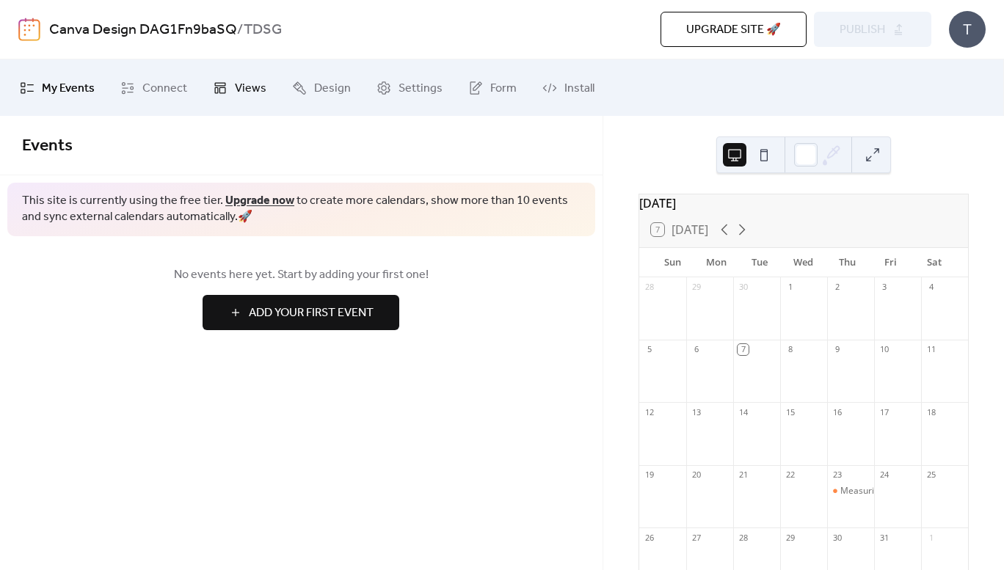
drag, startPoint x: 146, startPoint y: 87, endPoint x: 212, endPoint y: 82, distance: 66.3
click at [146, 87] on span "Connect" at bounding box center [164, 88] width 45 height 23
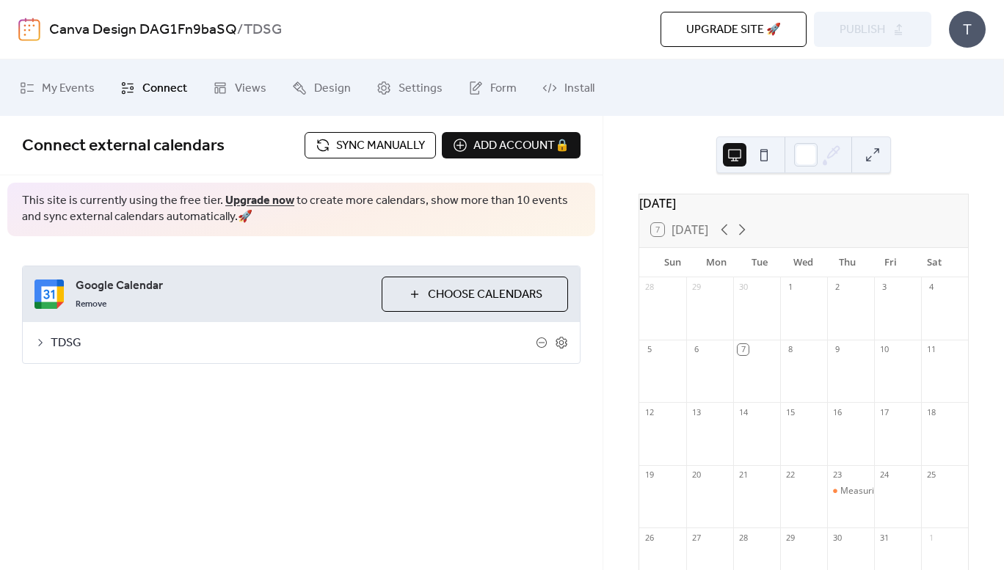
click at [372, 150] on span "Sync manually" at bounding box center [380, 146] width 89 height 18
drag, startPoint x: 859, startPoint y: 27, endPoint x: 681, endPoint y: 15, distance: 178.8
click at [859, 27] on span "Publish" at bounding box center [863, 30] width 46 height 18
